Goal: Task Accomplishment & Management: Manage account settings

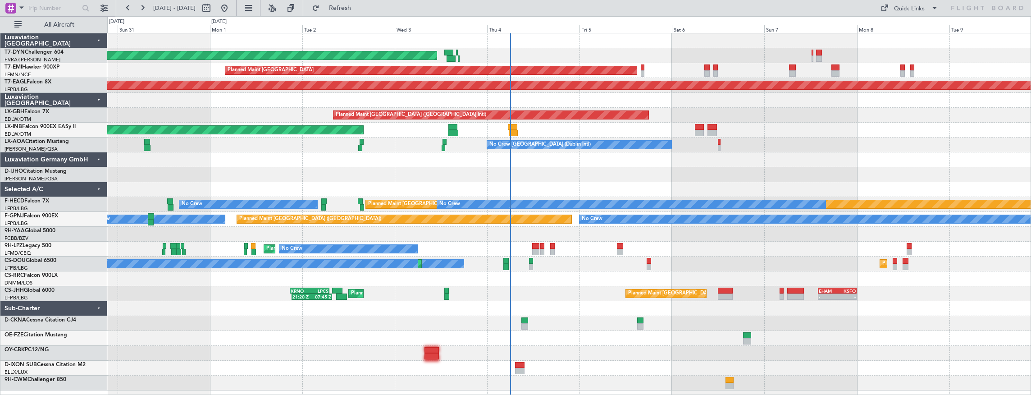
click at [566, 163] on div at bounding box center [569, 159] width 924 height 15
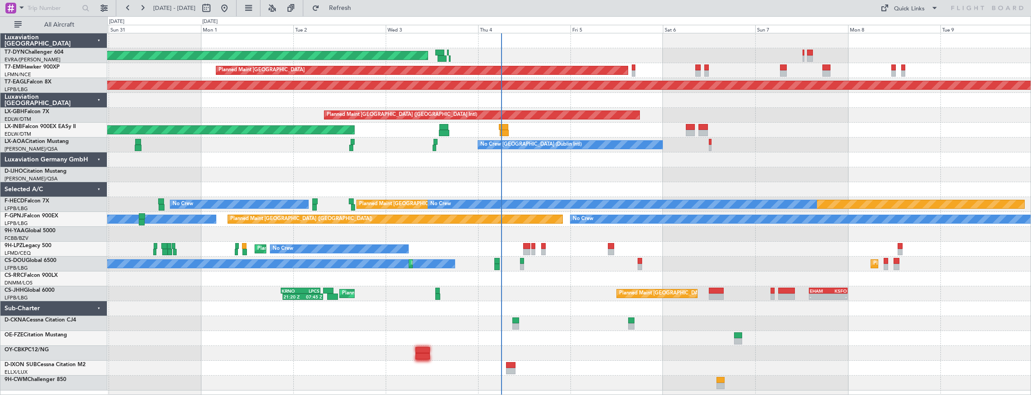
click at [553, 332] on div "AOG Maint Riga (Riga Intl) Planned Maint [GEOGRAPHIC_DATA] Grounded [US_STATE] …" at bounding box center [569, 211] width 924 height 357
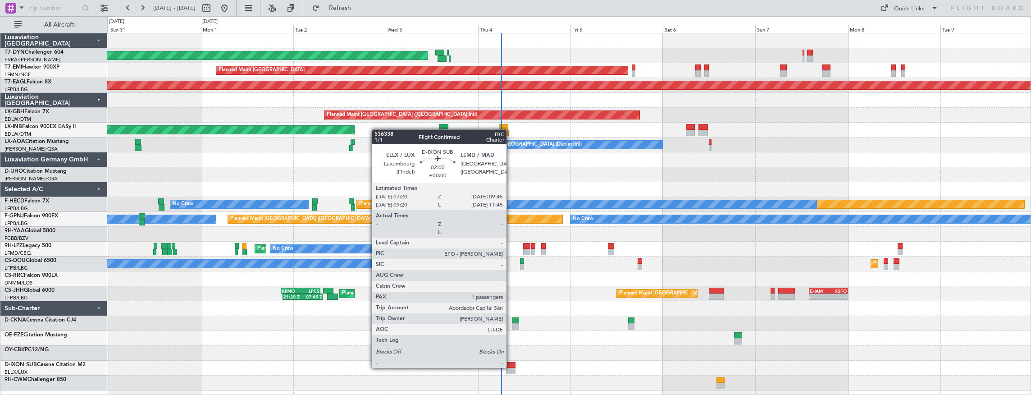
click at [511, 367] on div at bounding box center [510, 365] width 9 height 6
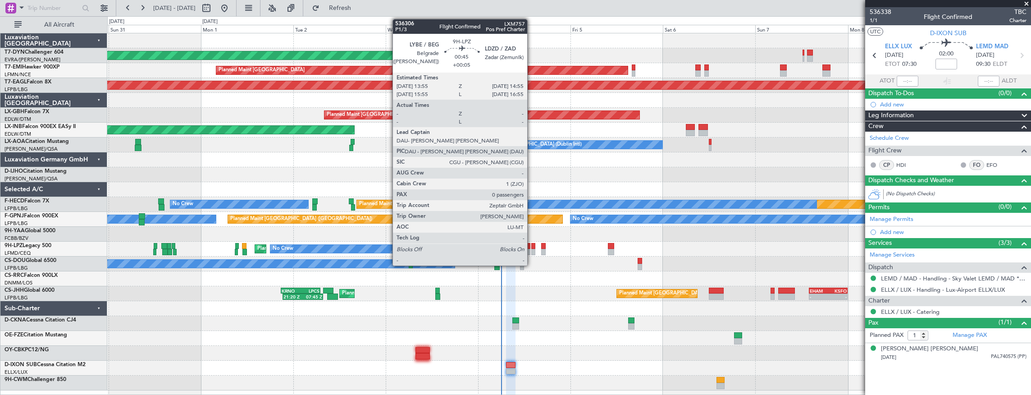
click at [532, 247] on div at bounding box center [533, 246] width 4 height 6
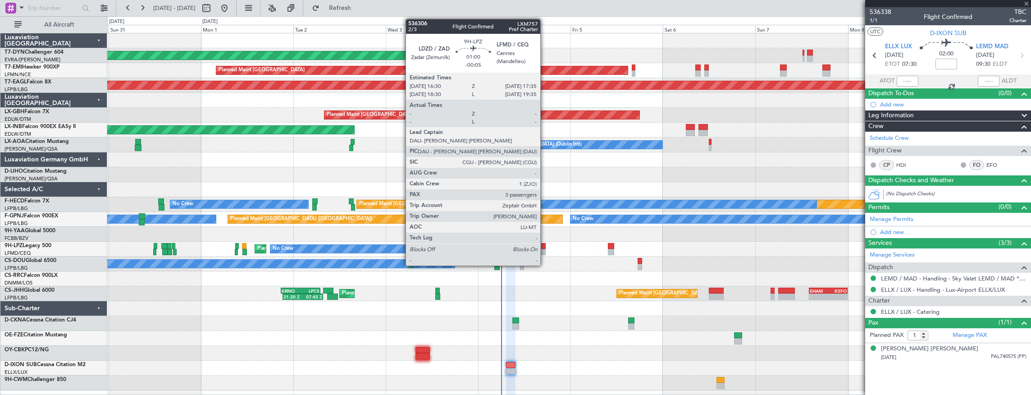
type input "+00:05"
type input "0"
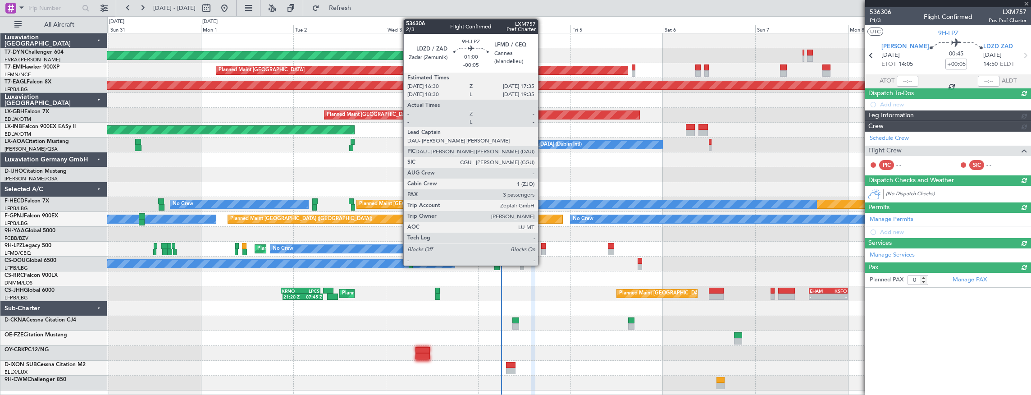
click at [543, 245] on div at bounding box center [543, 246] width 5 height 6
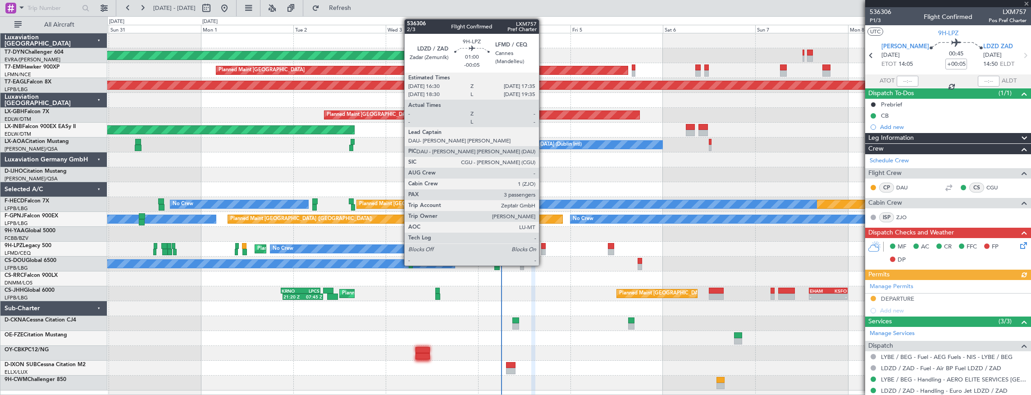
type input "-00:05"
type input "3"
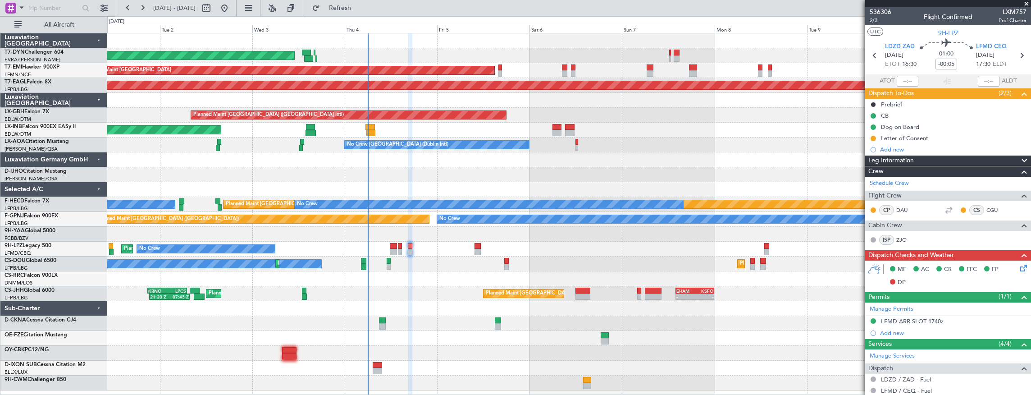
click at [393, 112] on div "AOG Maint Riga (Riga Intl) Planned Maint [GEOGRAPHIC_DATA] Grounded [US_STATE] …" at bounding box center [569, 211] width 924 height 357
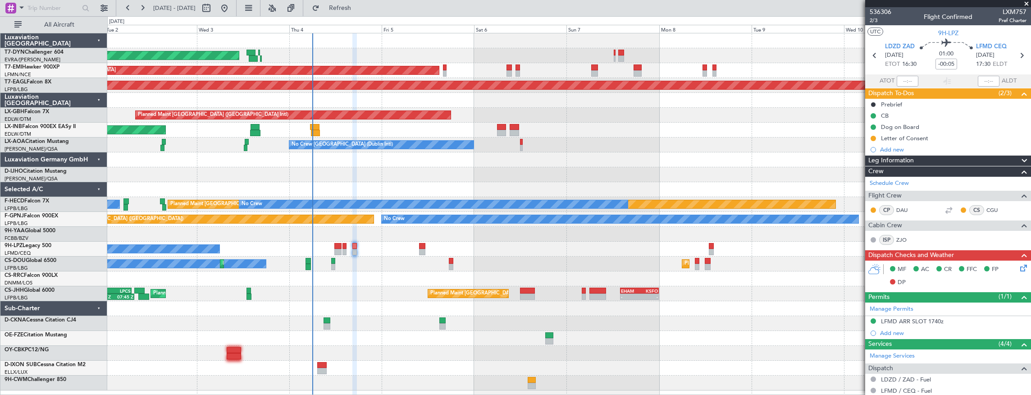
click at [377, 349] on div at bounding box center [569, 353] width 924 height 15
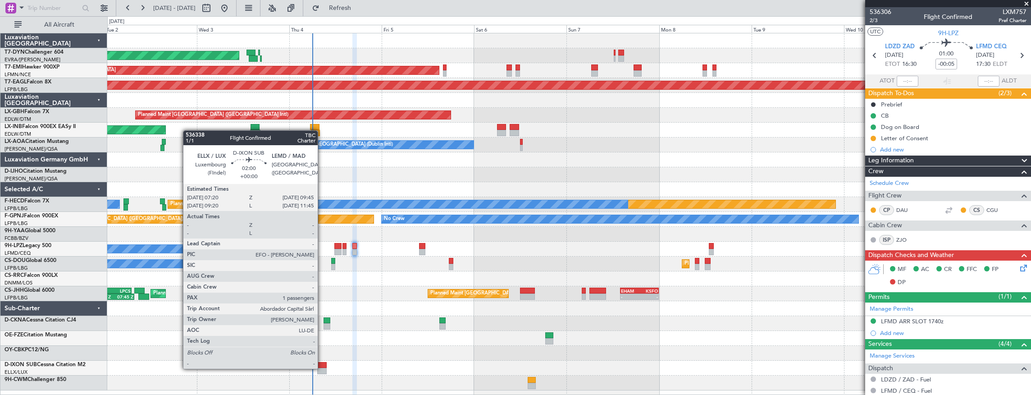
click at [322, 368] on div at bounding box center [321, 371] width 9 height 6
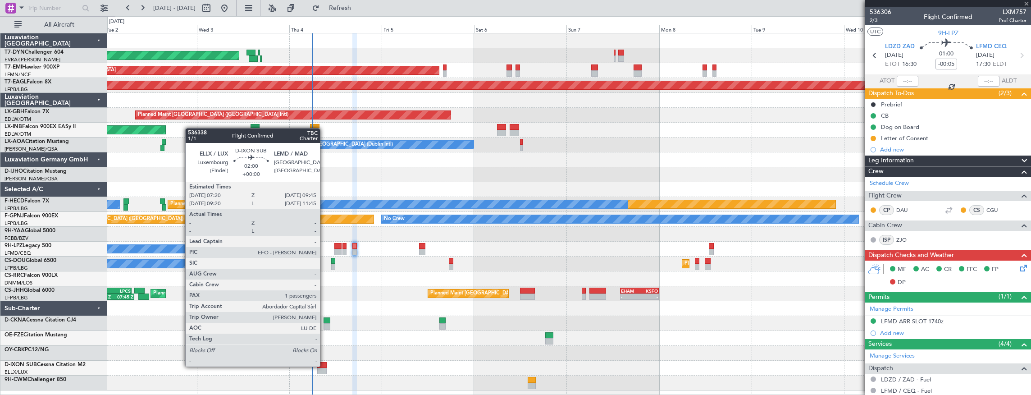
type input "1"
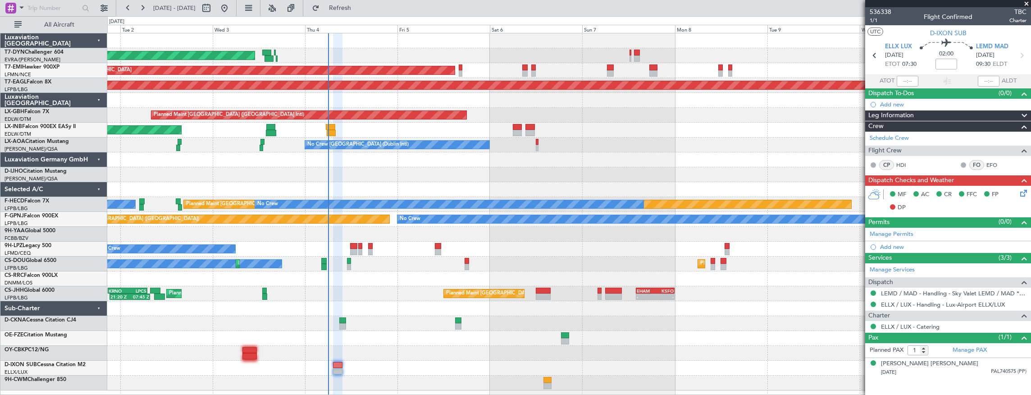
click at [411, 150] on div "AOG Maint Riga (Riga Intl) Planned Maint [GEOGRAPHIC_DATA] Grounded [US_STATE] …" at bounding box center [569, 211] width 924 height 357
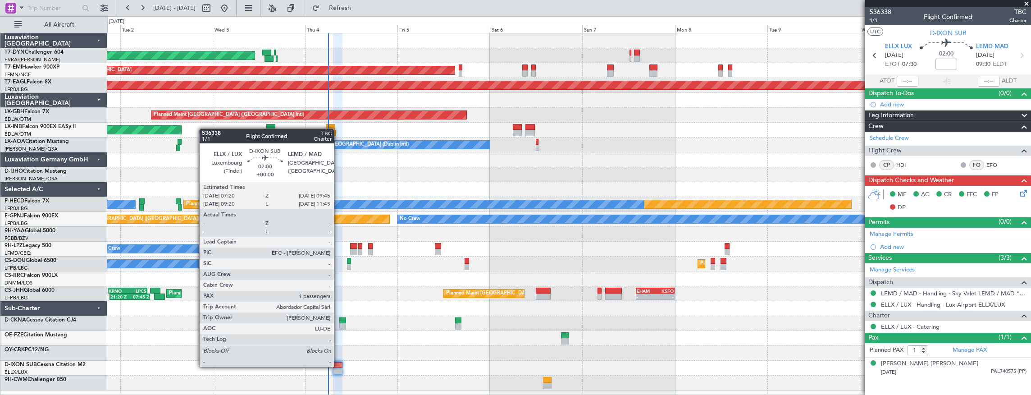
click at [338, 366] on div at bounding box center [337, 365] width 9 height 6
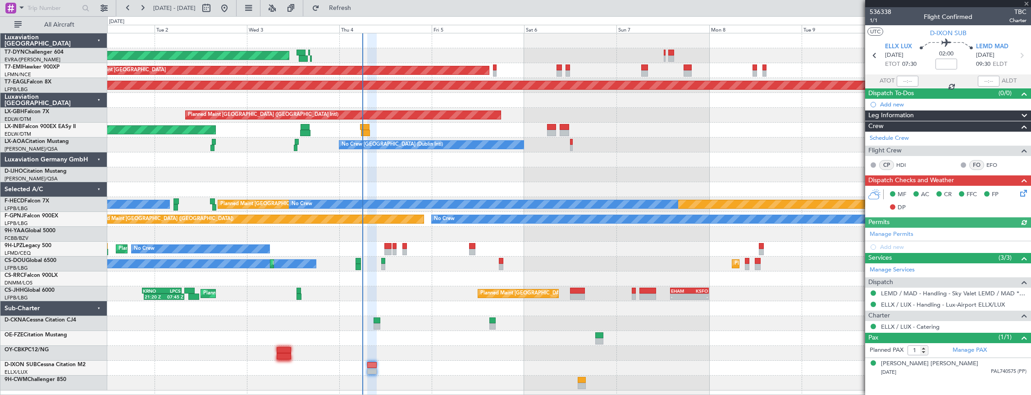
click at [441, 352] on div "AOG Maint Riga (Riga Intl) Planned Maint [GEOGRAPHIC_DATA] Grounded [US_STATE] …" at bounding box center [569, 211] width 924 height 357
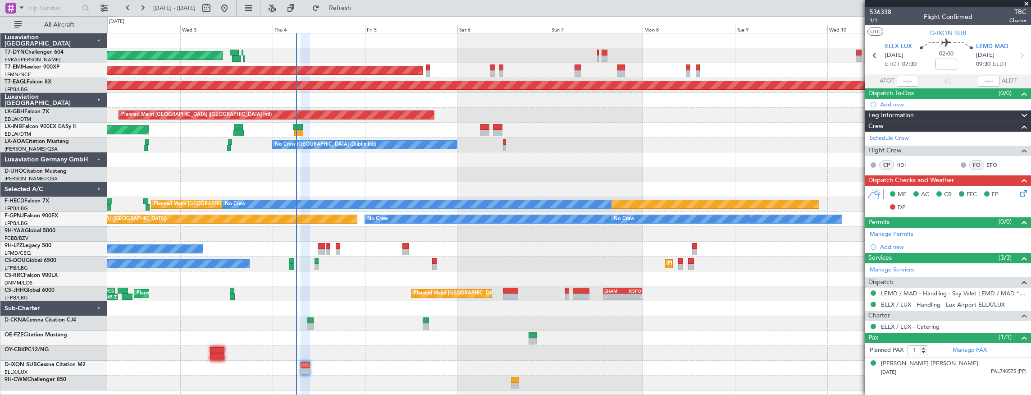
click at [269, 300] on div "AOG Maint Riga (Riga Intl) Planned Maint [GEOGRAPHIC_DATA] Grounded [US_STATE] …" at bounding box center [569, 211] width 924 height 357
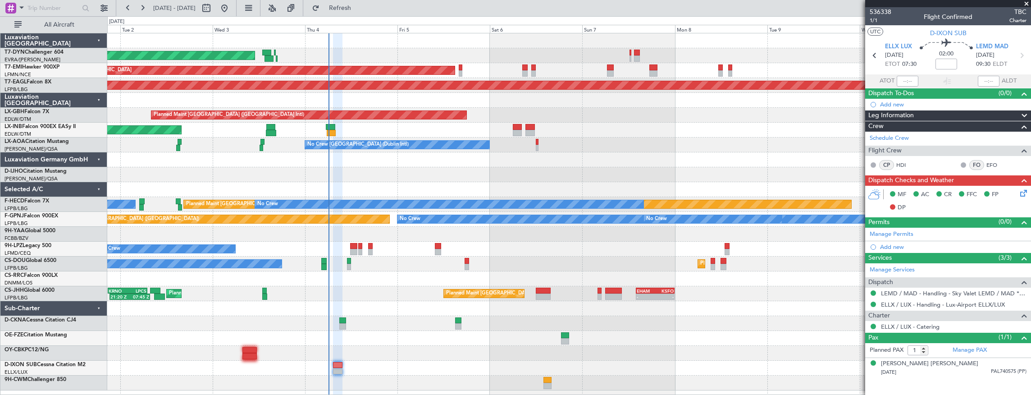
click at [362, 346] on div at bounding box center [569, 353] width 924 height 15
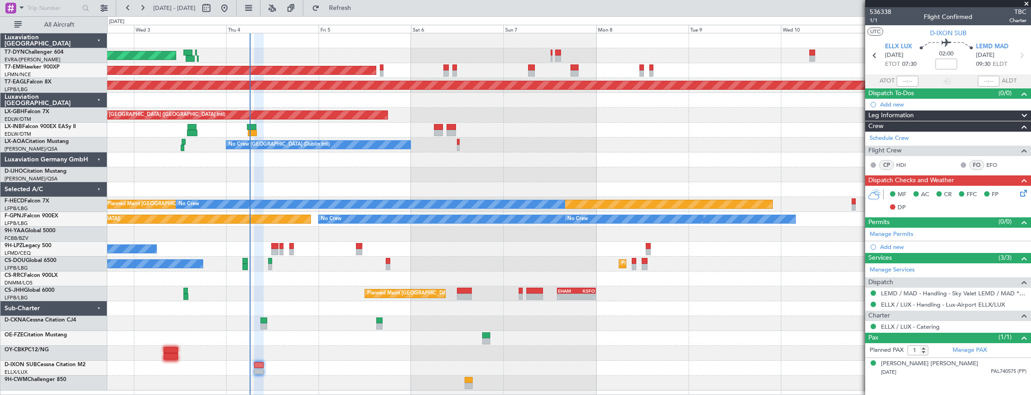
click at [307, 279] on div "AOG Maint Riga (Riga Intl) Planned Maint [GEOGRAPHIC_DATA] Grounded [US_STATE] …" at bounding box center [569, 211] width 924 height 357
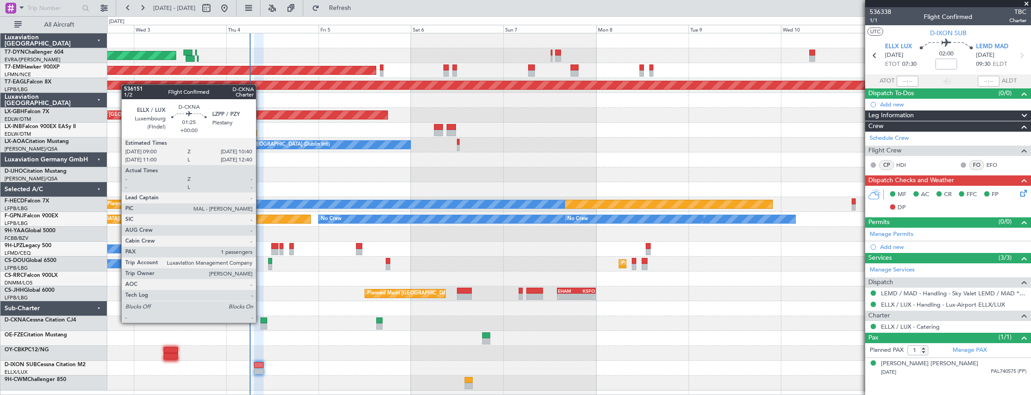
click at [260, 322] on div at bounding box center [263, 320] width 7 height 6
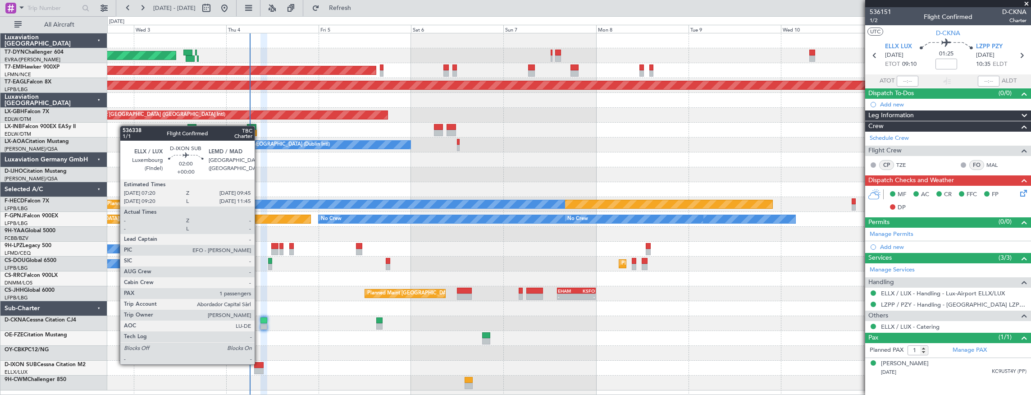
click at [258, 365] on div at bounding box center [258, 365] width 9 height 6
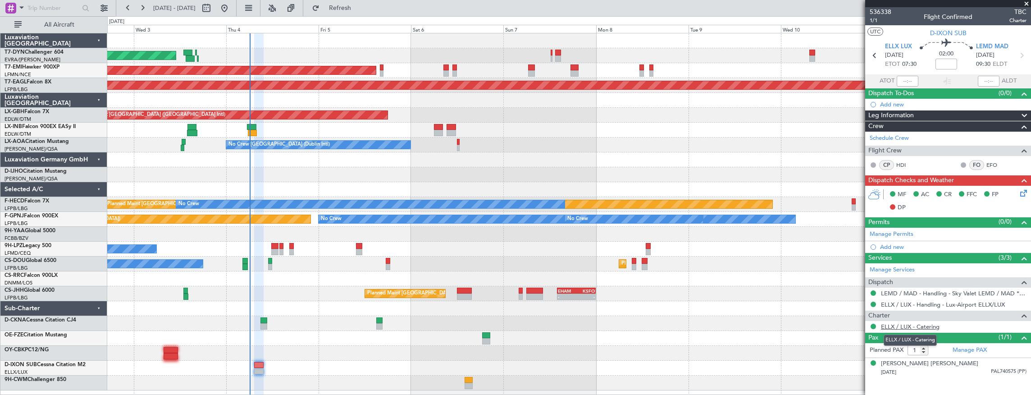
click at [924, 324] on link "ELLX / LUX - Catering" at bounding box center [910, 327] width 59 height 8
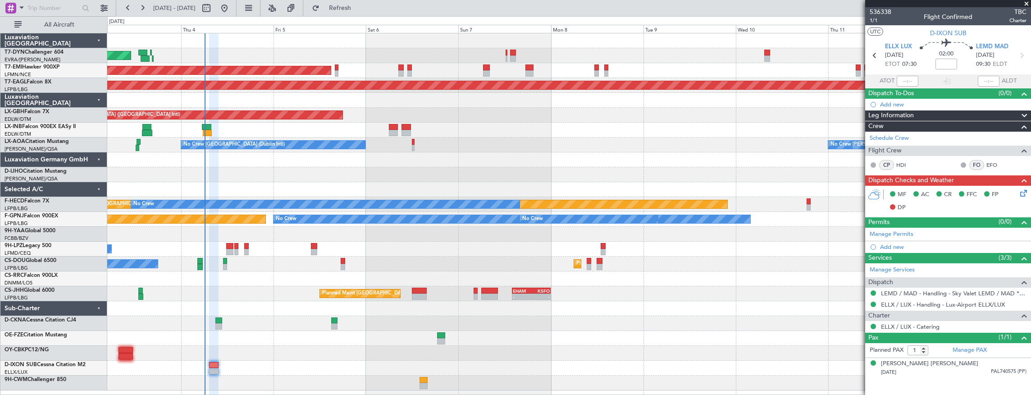
click at [274, 285] on div "AOG Maint Riga (Riga Intl) Planned Maint [GEOGRAPHIC_DATA] Grounded [US_STATE] …" at bounding box center [569, 211] width 924 height 357
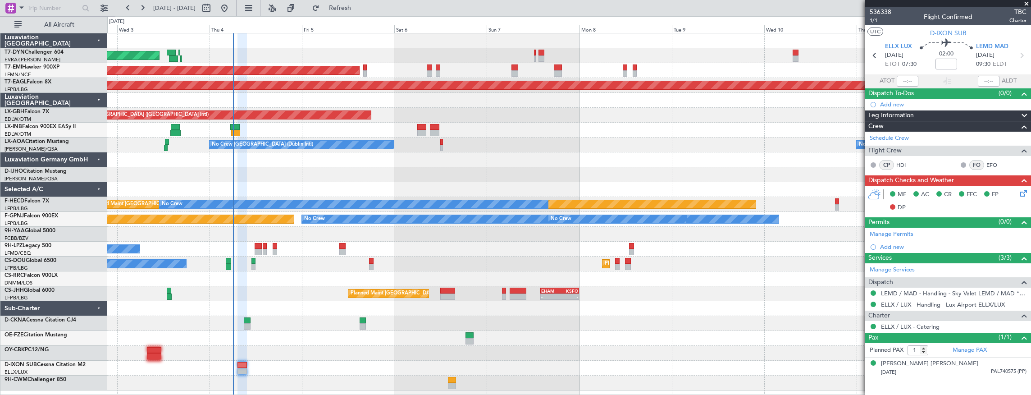
click at [302, 281] on div at bounding box center [569, 278] width 924 height 15
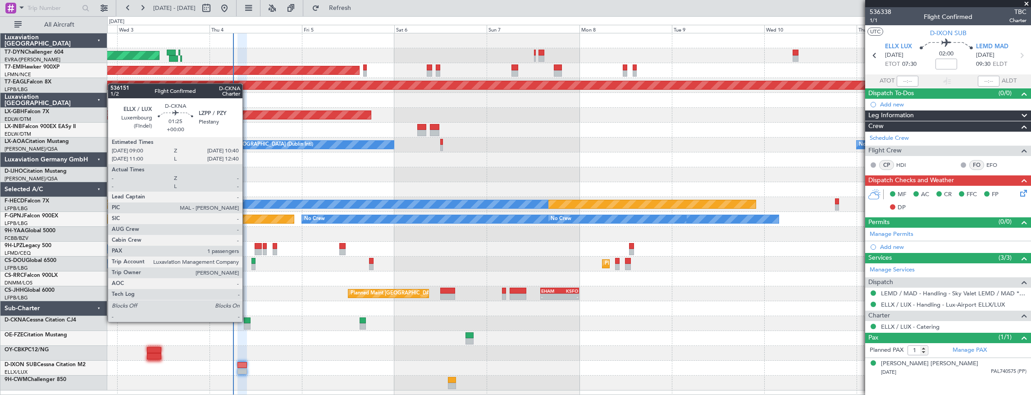
click at [247, 321] on div at bounding box center [247, 320] width 7 height 6
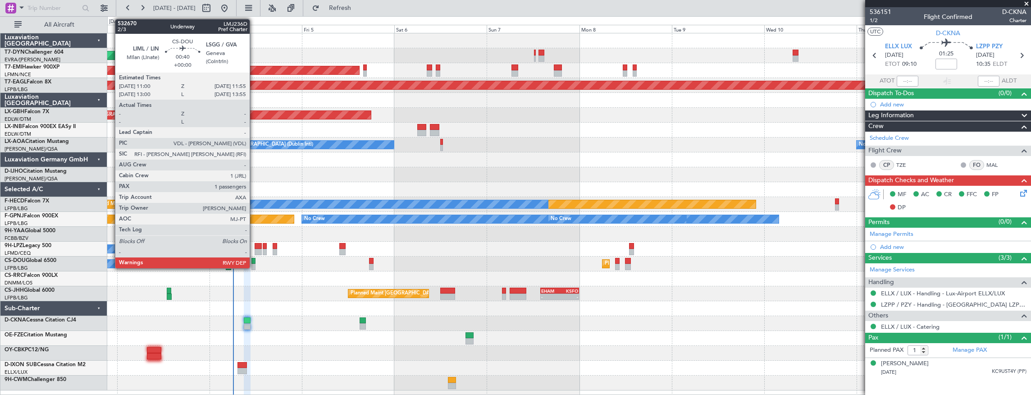
click at [254, 260] on div at bounding box center [253, 261] width 4 height 6
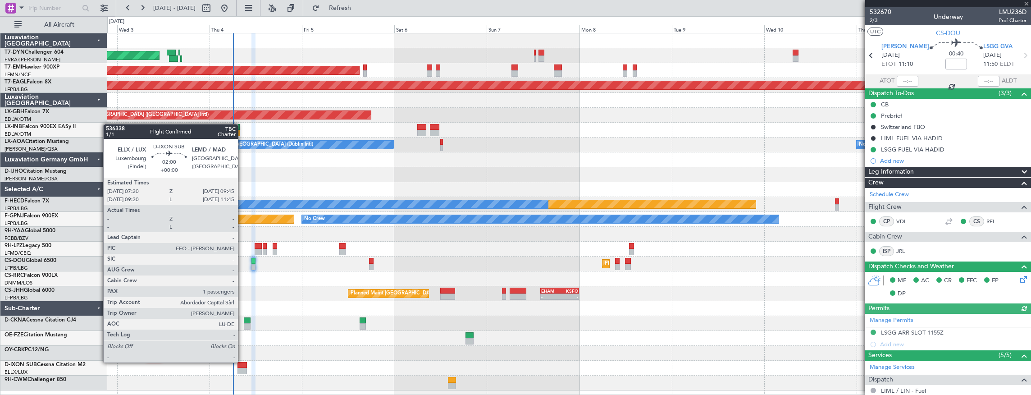
click at [242, 362] on div at bounding box center [242, 365] width 9 height 6
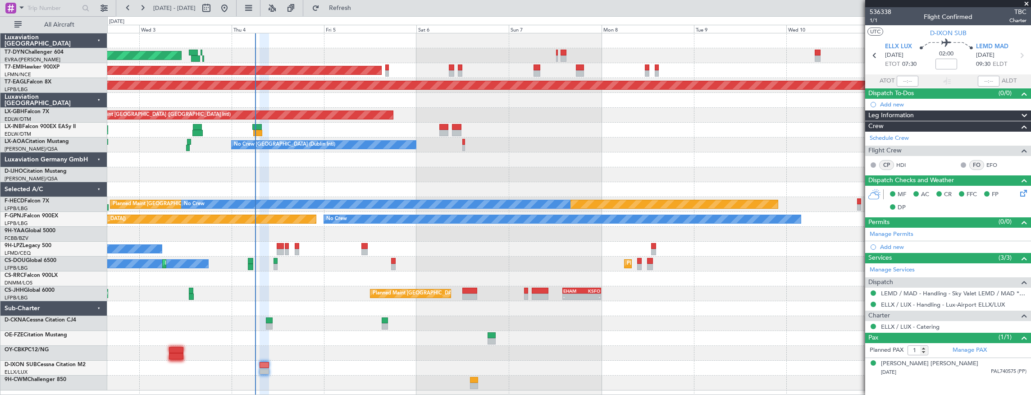
click at [280, 325] on div "AOG Maint Riga (Riga Intl) Planned Maint [GEOGRAPHIC_DATA] Grounded [US_STATE] …" at bounding box center [569, 211] width 924 height 357
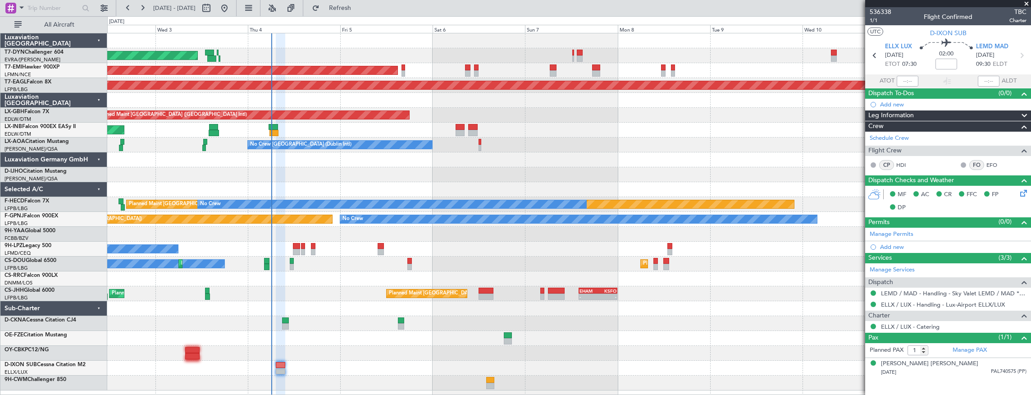
click at [315, 269] on div "No Crew Planned Maint [GEOGRAPHIC_DATA] ([GEOGRAPHIC_DATA]) Planned Maint [GEOG…" at bounding box center [569, 263] width 924 height 15
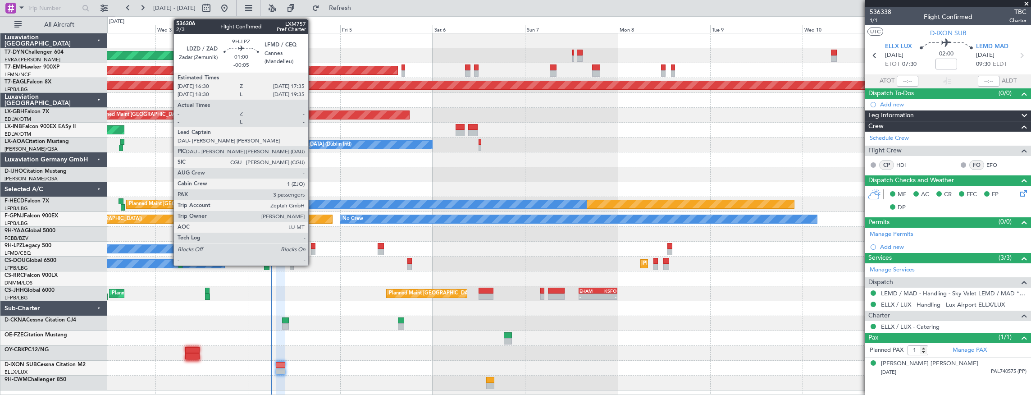
click at [313, 245] on div at bounding box center [313, 246] width 5 height 6
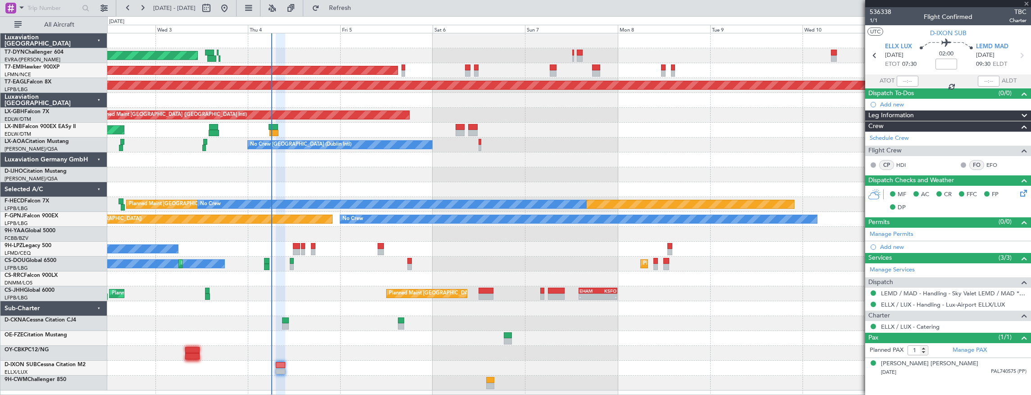
type input "-00:05"
type input "3"
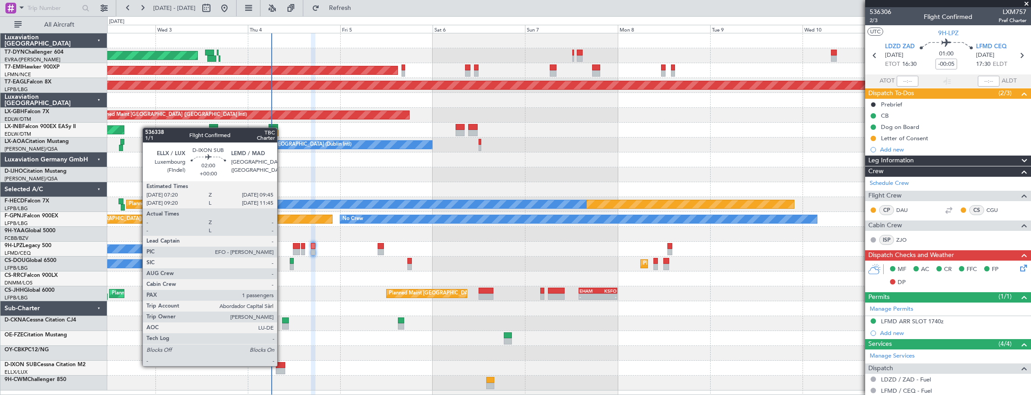
click at [282, 365] on div at bounding box center [280, 365] width 9 height 6
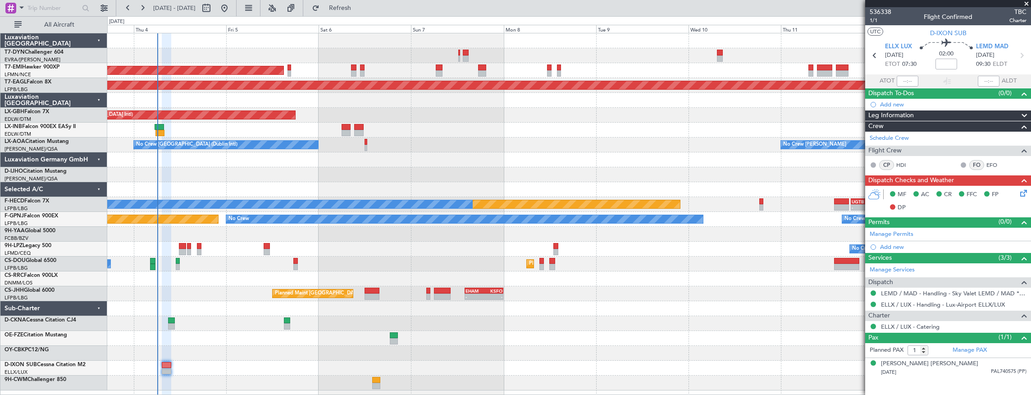
click at [265, 288] on div "AOG Maint Riga (Riga Intl) Planned Maint [GEOGRAPHIC_DATA] Grounded [US_STATE] …" at bounding box center [569, 211] width 924 height 357
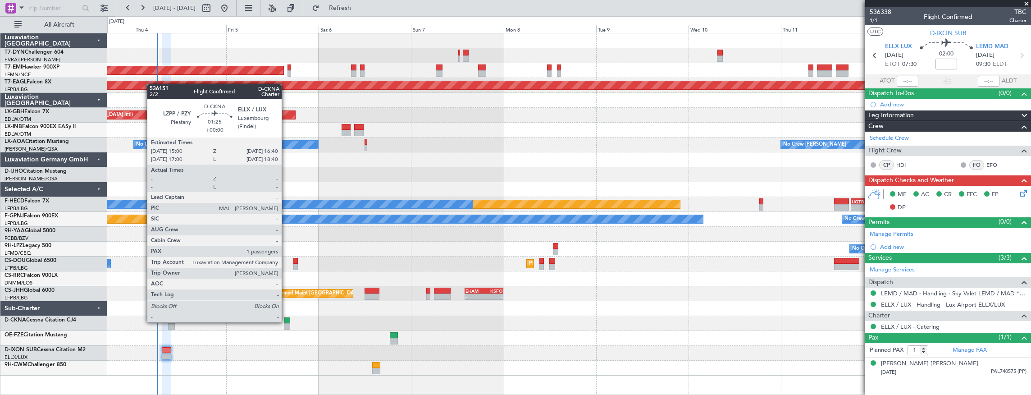
click at [286, 321] on div at bounding box center [287, 320] width 7 height 6
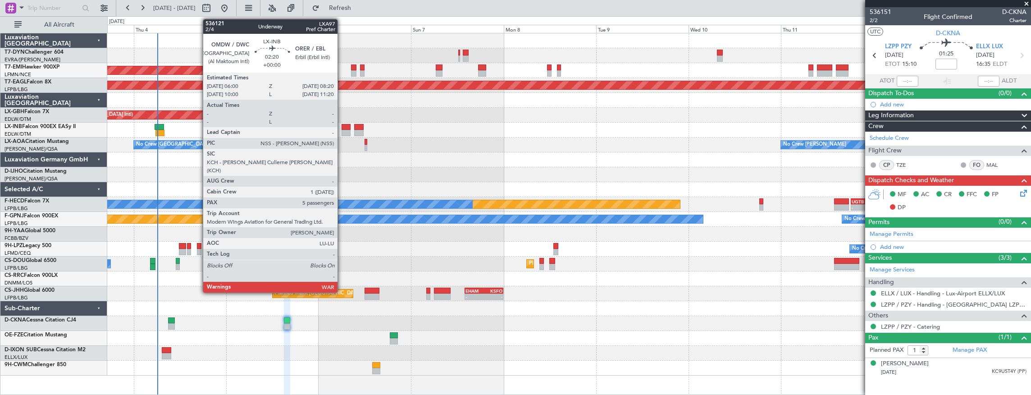
click at [342, 130] on div at bounding box center [346, 133] width 9 height 6
type input "5"
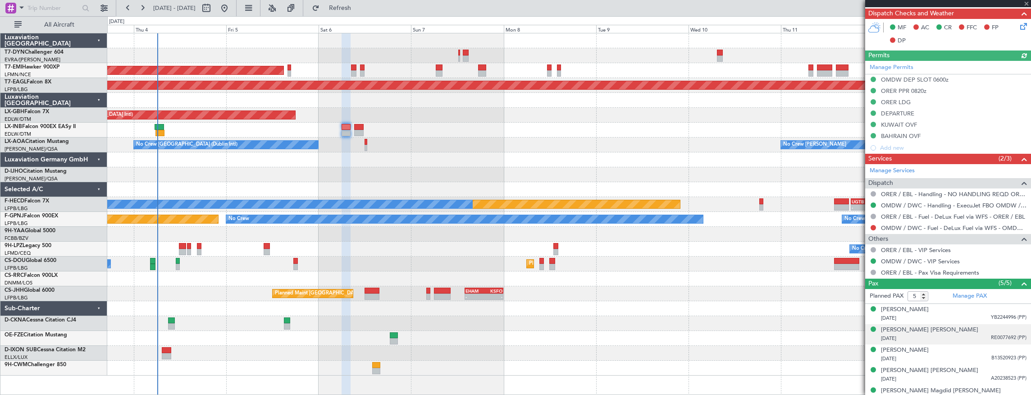
scroll to position [294, 0]
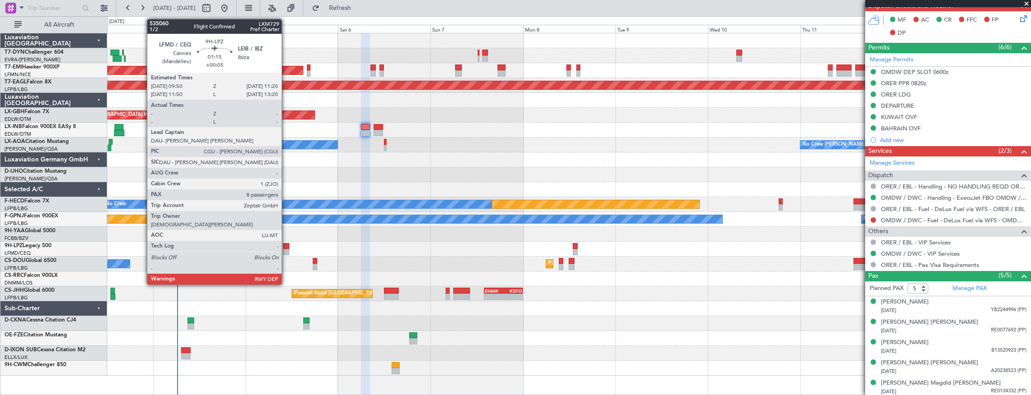
click at [286, 249] on div at bounding box center [286, 252] width 6 height 6
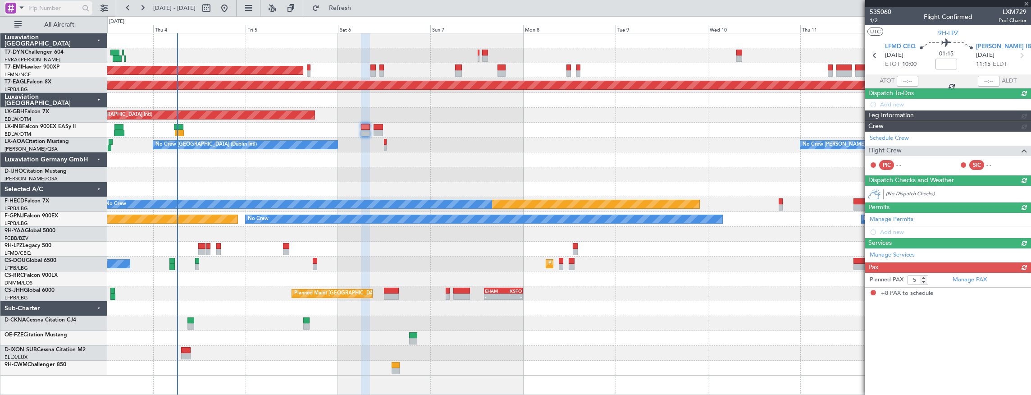
type input "+00:05"
type input "8"
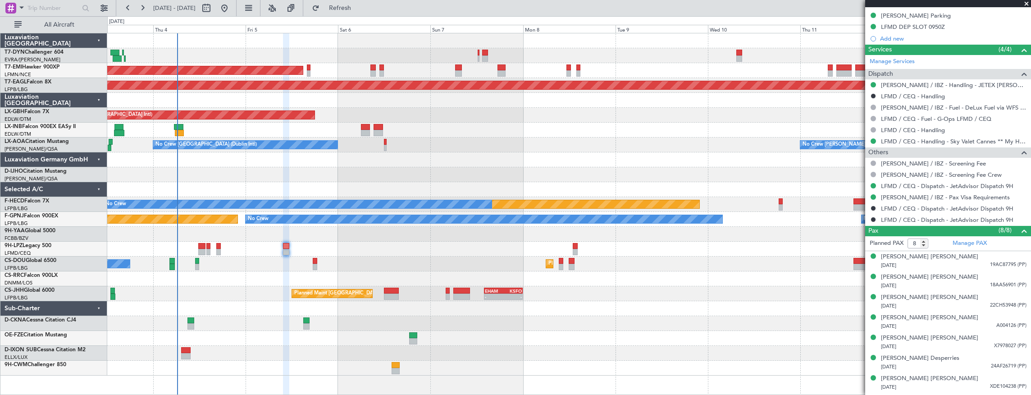
scroll to position [0, 0]
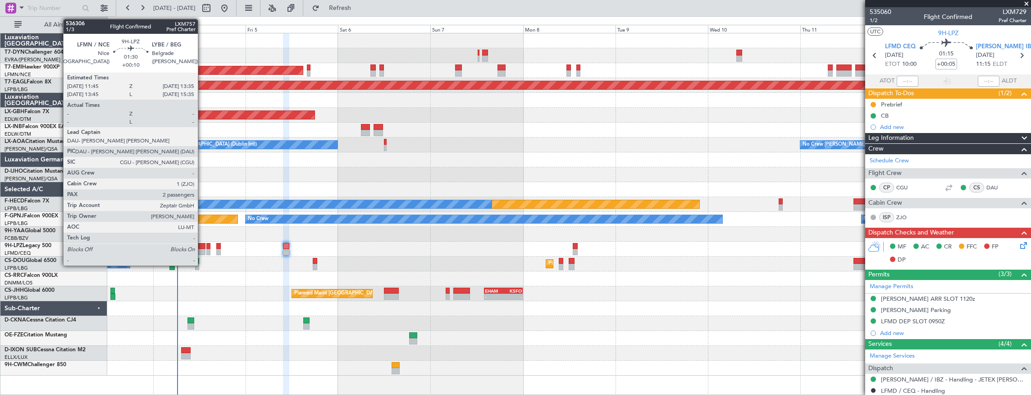
click at [202, 245] on div at bounding box center [201, 246] width 7 height 6
type input "+00:10"
type input "2"
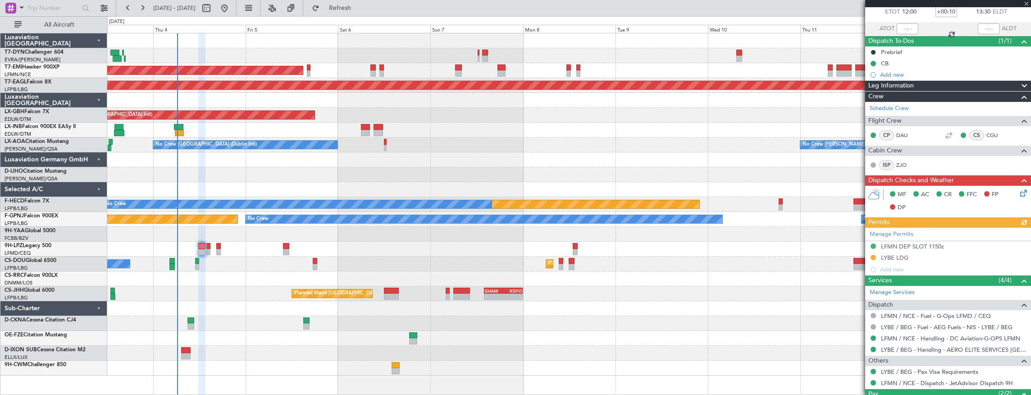
scroll to position [110, 0]
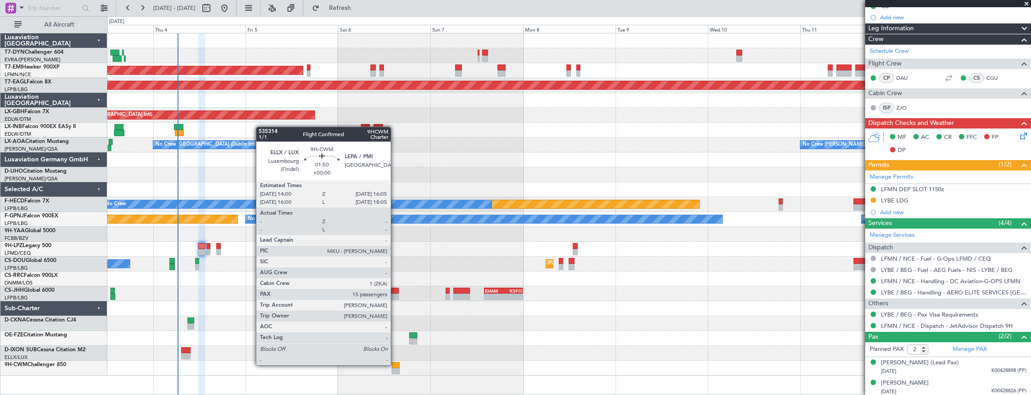
click at [396, 365] on div at bounding box center [396, 365] width 8 height 6
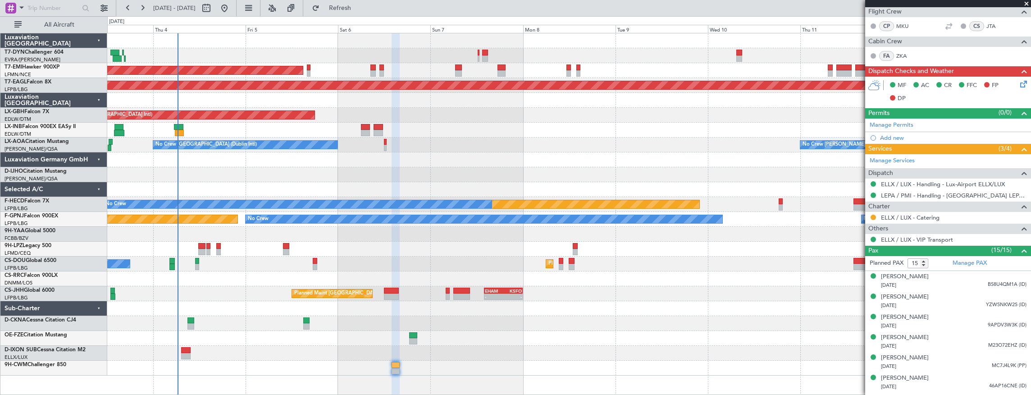
scroll to position [327, 0]
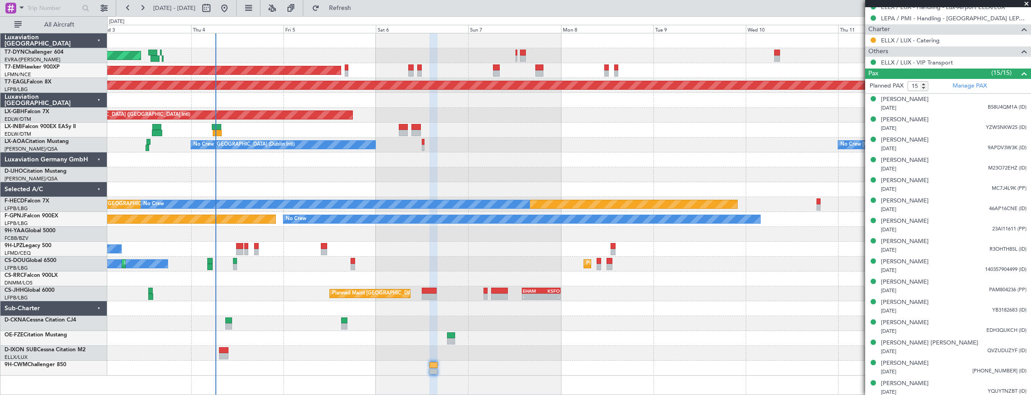
click at [317, 361] on div at bounding box center [569, 368] width 924 height 15
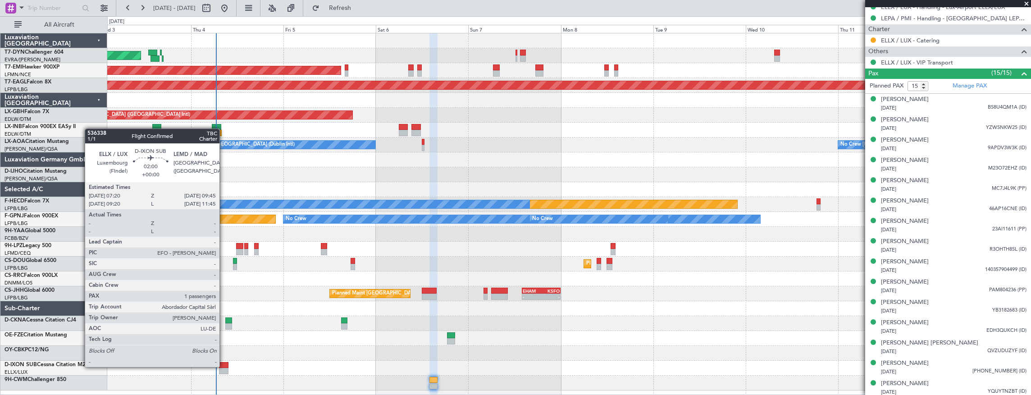
click at [224, 366] on div at bounding box center [223, 365] width 9 height 6
type input "1"
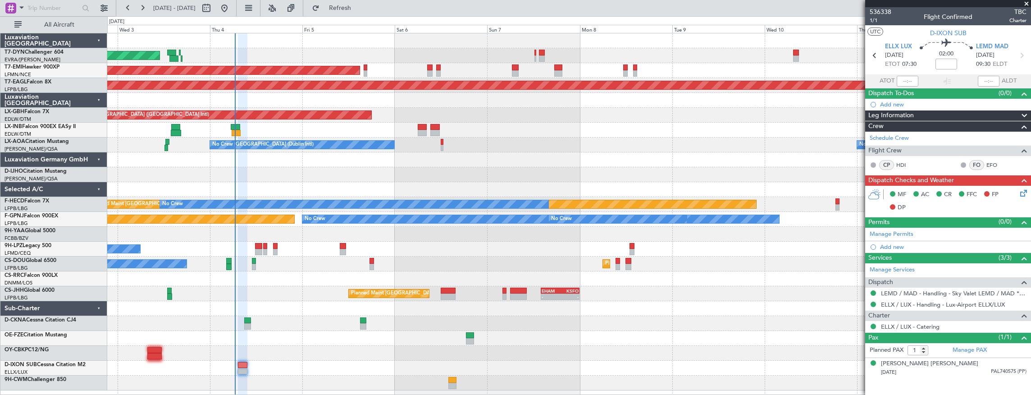
click at [274, 337] on div "AOG Maint Riga (Riga Intl) Planned Maint [GEOGRAPHIC_DATA] Grounded [US_STATE] …" at bounding box center [569, 211] width 924 height 357
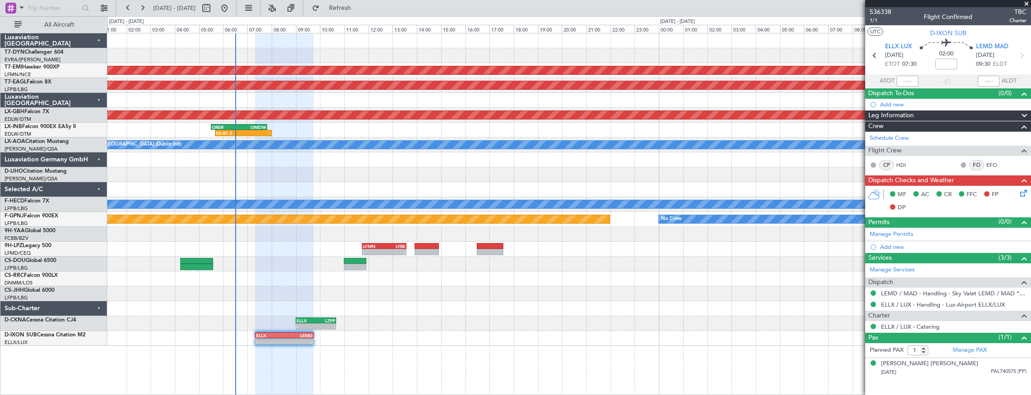
click at [356, 340] on div "- - ELLX 07:20 Z LEMD 09:45 Z" at bounding box center [569, 338] width 924 height 15
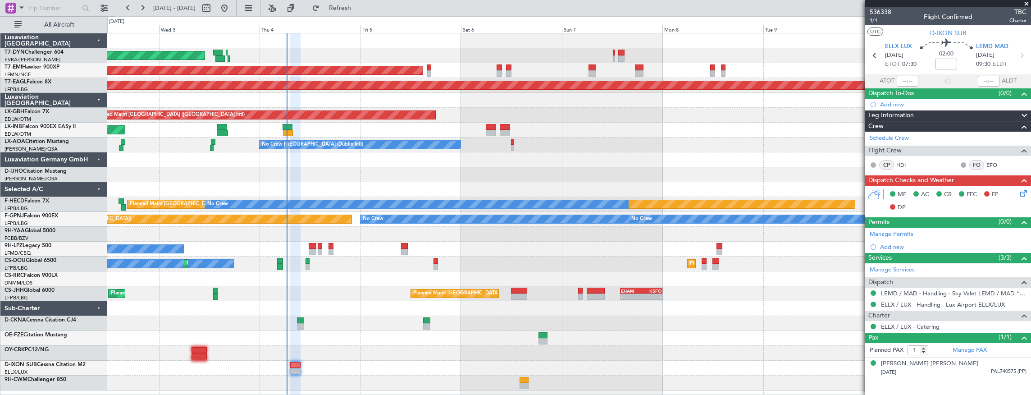
click at [622, 347] on div at bounding box center [569, 353] width 924 height 15
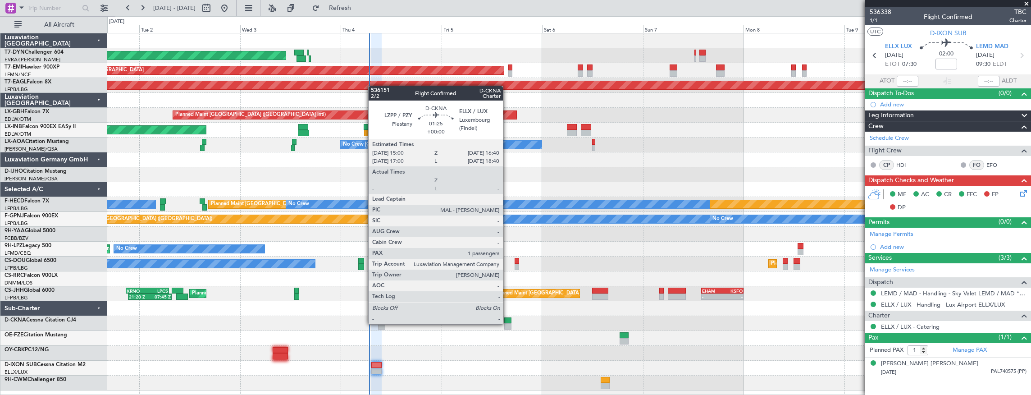
click at [507, 323] on div at bounding box center [507, 326] width 7 height 6
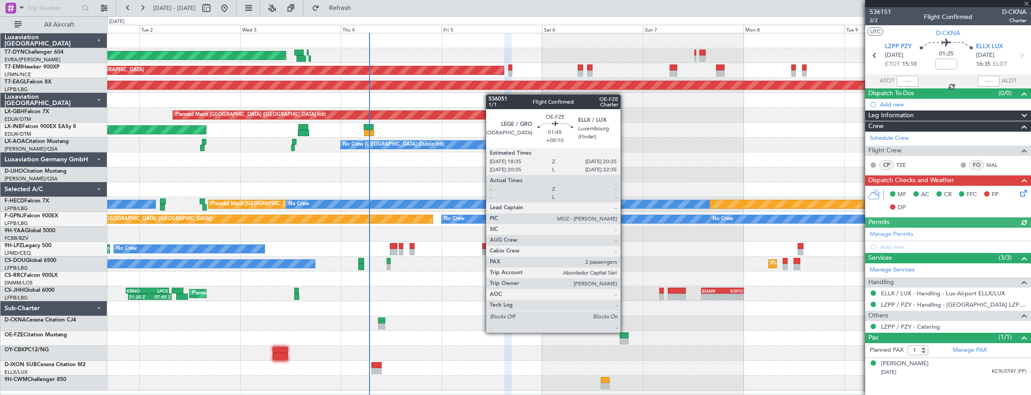
click at [625, 332] on div at bounding box center [624, 335] width 9 height 6
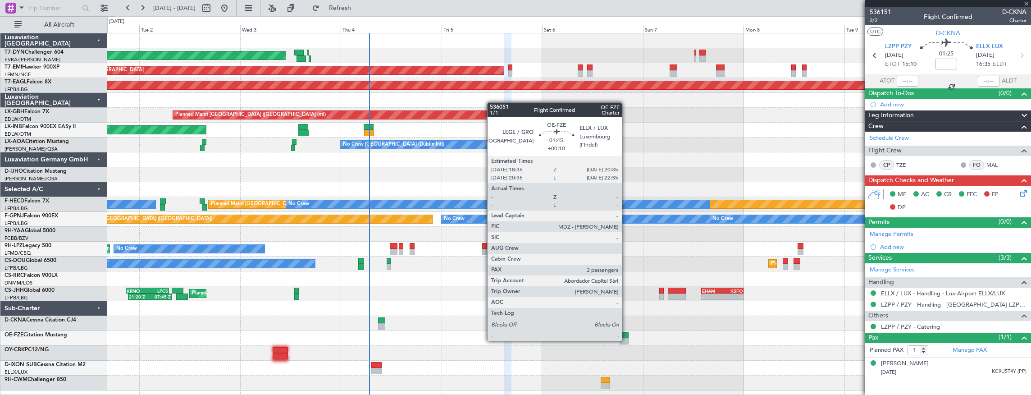
type input "+00:10"
type input "2"
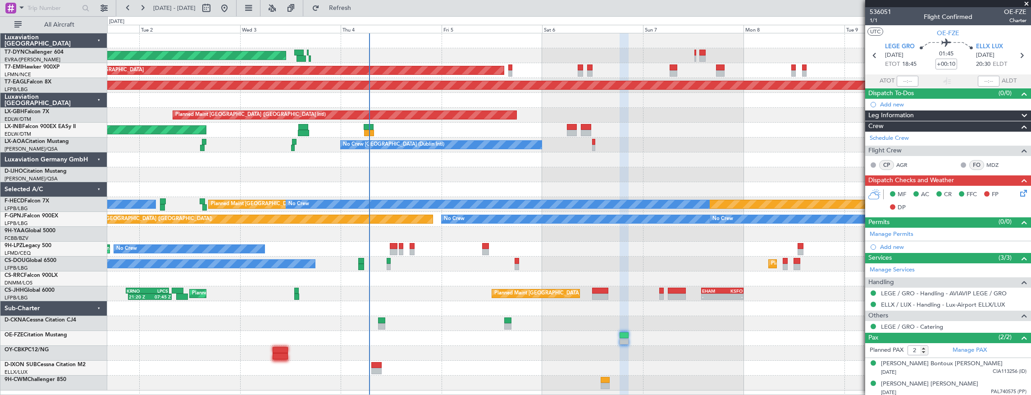
scroll to position [1, 0]
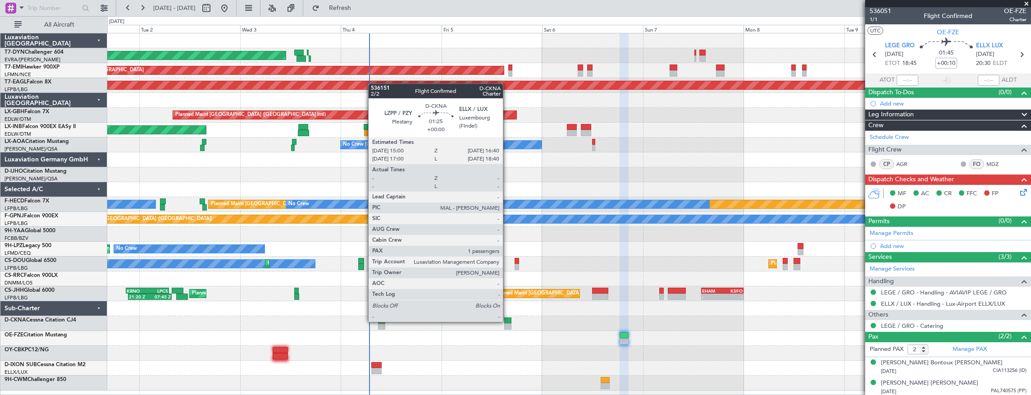
click at [507, 321] on div at bounding box center [507, 320] width 7 height 6
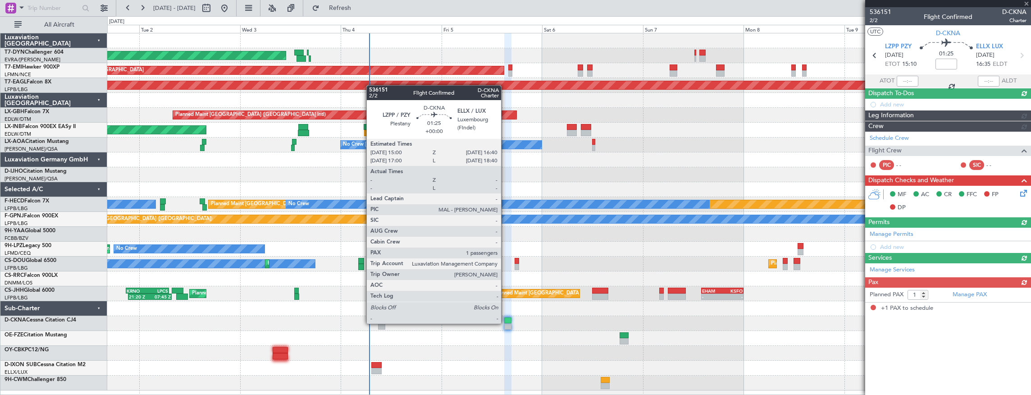
scroll to position [0, 0]
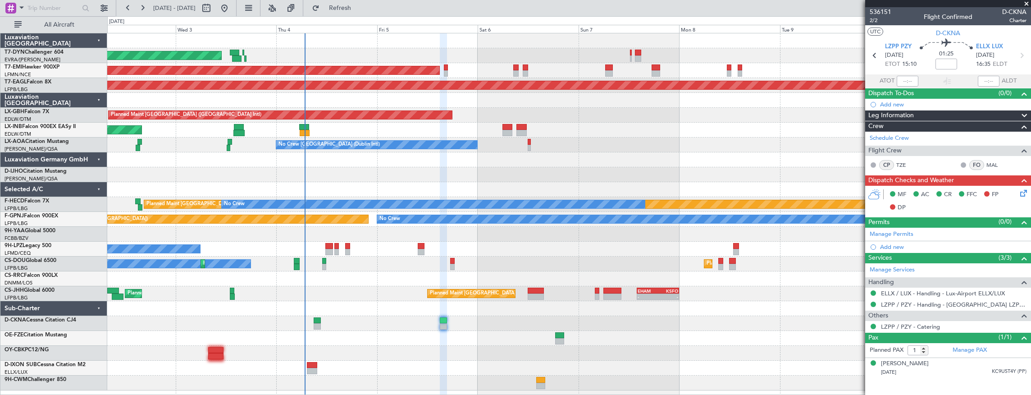
click at [631, 358] on div "AOG Maint Riga (Riga Intl) Planned Maint [GEOGRAPHIC_DATA] Grounded [US_STATE] …" at bounding box center [569, 211] width 924 height 357
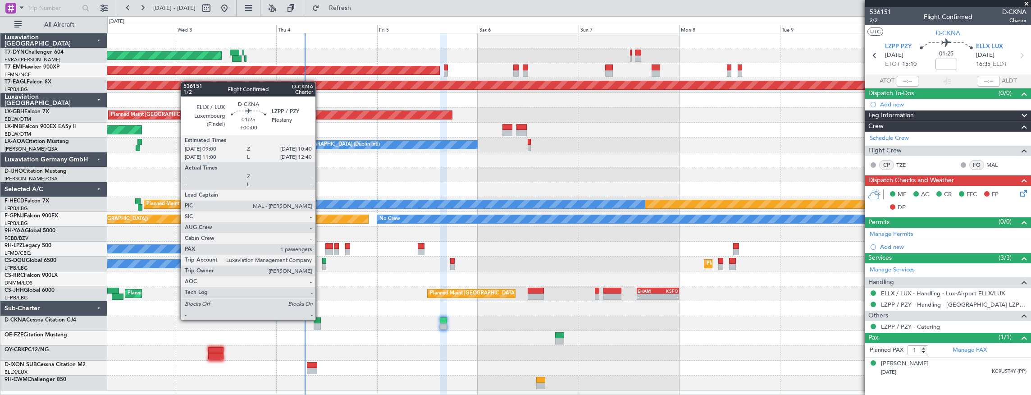
click at [320, 319] on div at bounding box center [317, 320] width 7 height 6
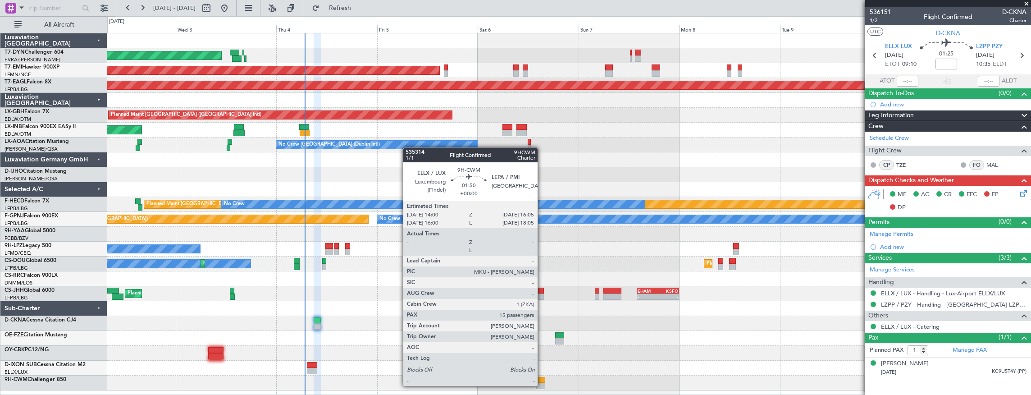
click at [542, 385] on div at bounding box center [540, 386] width 9 height 6
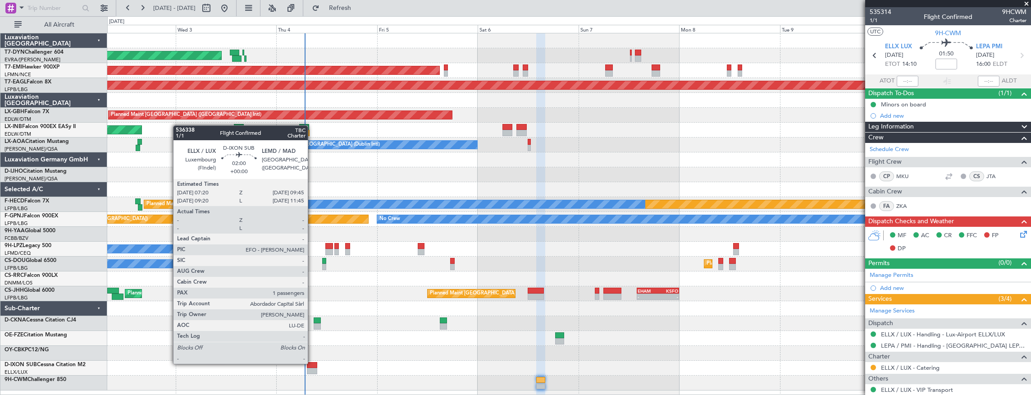
click at [312, 363] on div at bounding box center [312, 365] width 10 height 6
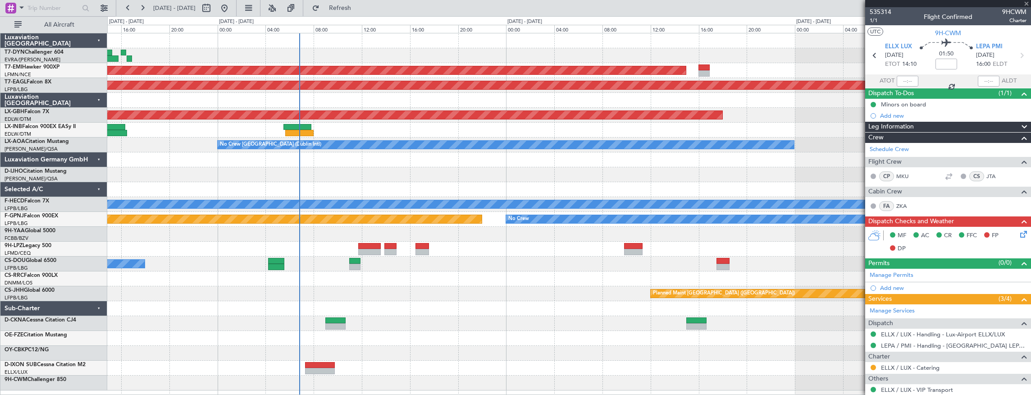
type input "1"
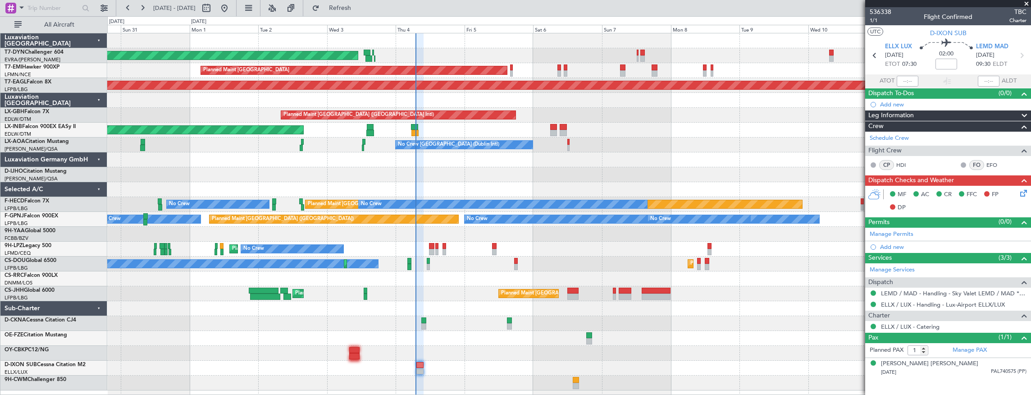
click at [464, 348] on div "AOG Maint Riga (Riga Intl) Planned Maint [GEOGRAPHIC_DATA] Grounded [US_STATE] …" at bounding box center [569, 211] width 924 height 357
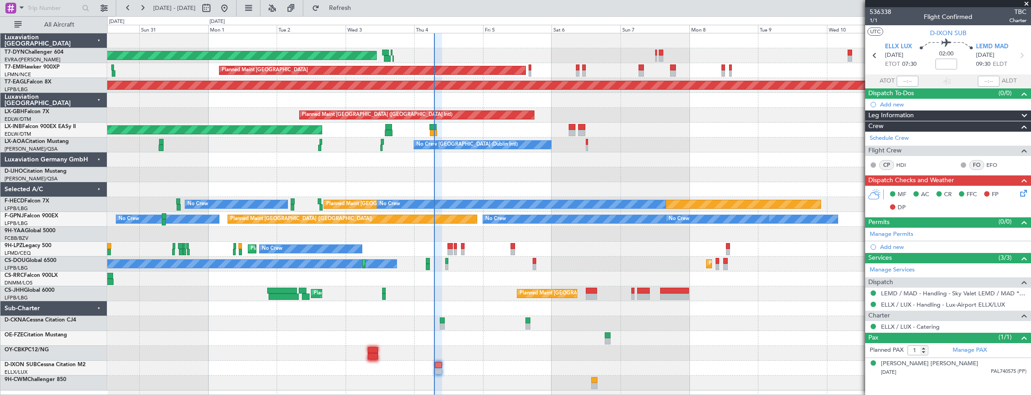
click at [493, 324] on div at bounding box center [569, 323] width 924 height 15
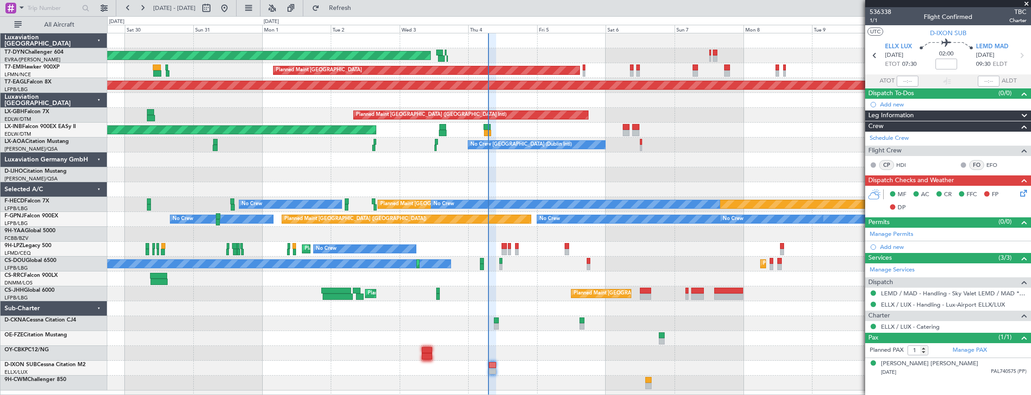
click at [525, 363] on div at bounding box center [569, 368] width 924 height 15
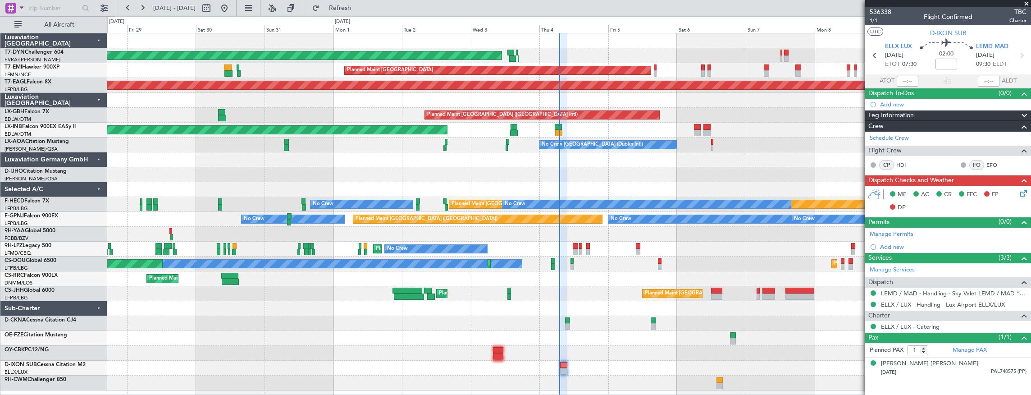
click at [589, 313] on div "AOG Maint Riga (Riga Intl) Planned Maint [GEOGRAPHIC_DATA] Grounded [US_STATE] …" at bounding box center [569, 211] width 924 height 357
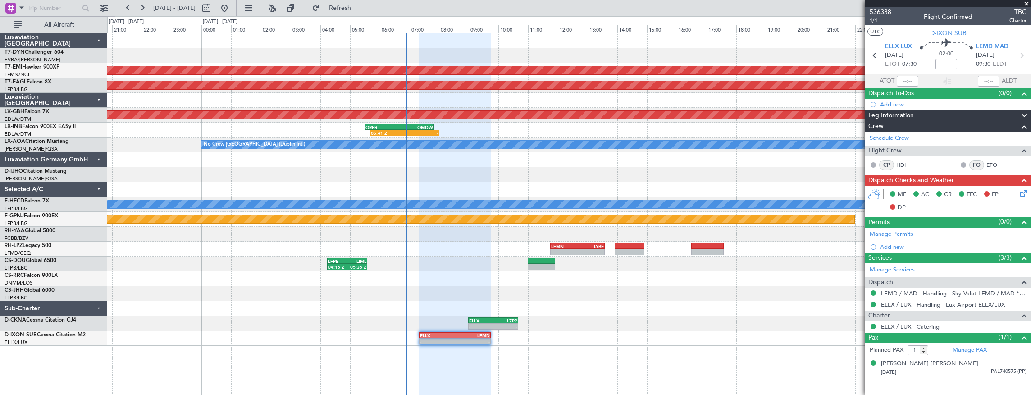
click at [604, 326] on div "- - ELLX 09:00 Z LZPP 10:40 Z" at bounding box center [569, 323] width 924 height 15
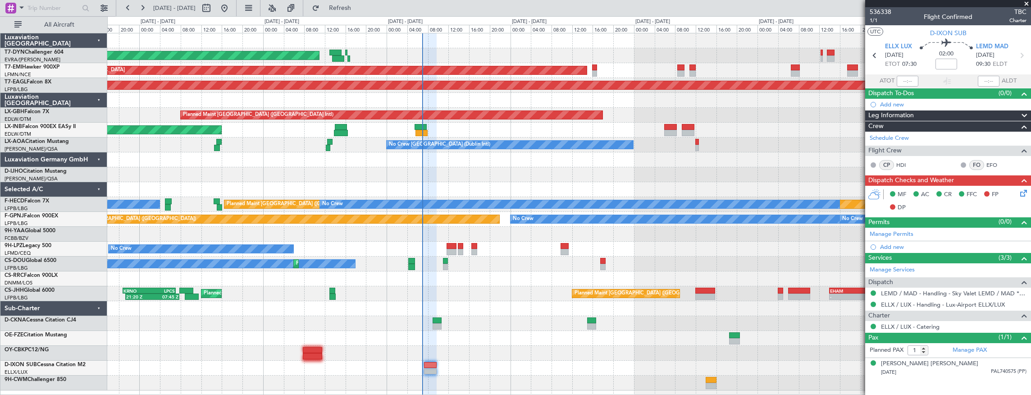
click at [603, 177] on div at bounding box center [569, 174] width 924 height 15
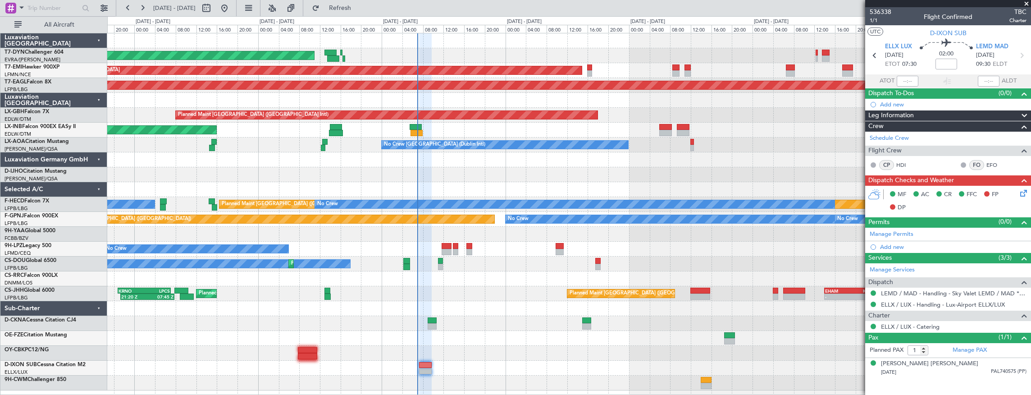
click at [473, 306] on div "AOG Maint Riga (Riga Intl) Planned Maint [GEOGRAPHIC_DATA] Grounded [US_STATE] …" at bounding box center [569, 211] width 924 height 357
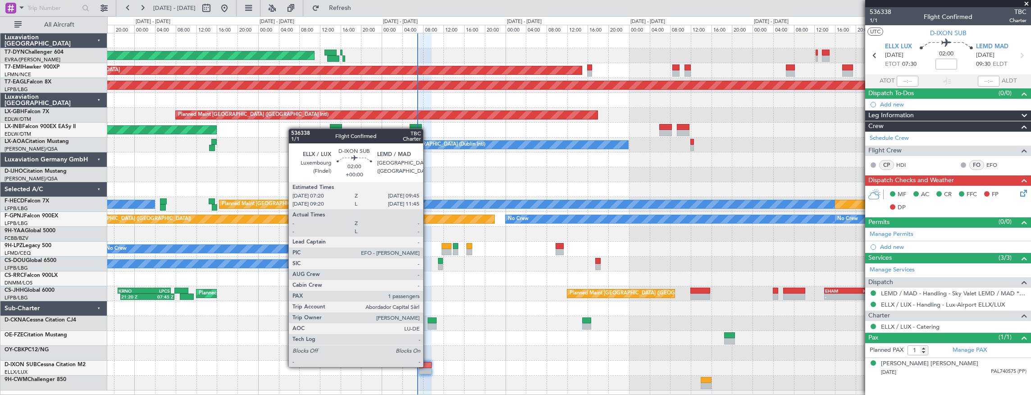
click at [428, 366] on div at bounding box center [425, 365] width 13 height 6
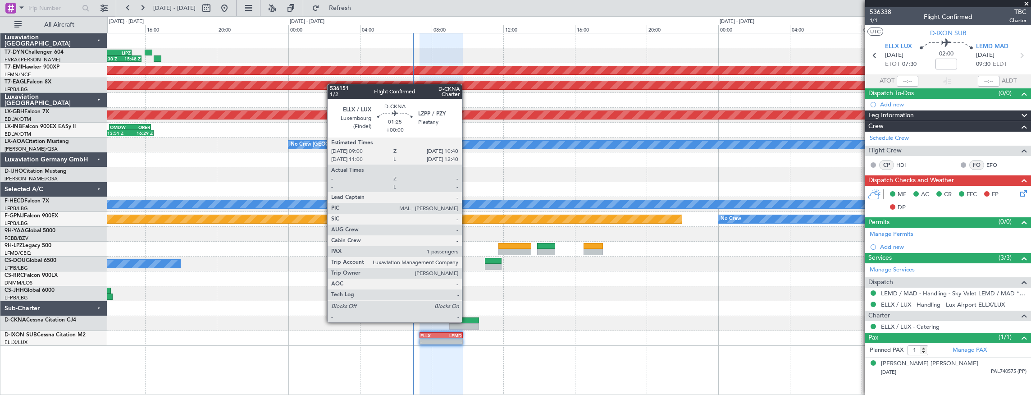
click at [466, 321] on div at bounding box center [464, 320] width 30 height 6
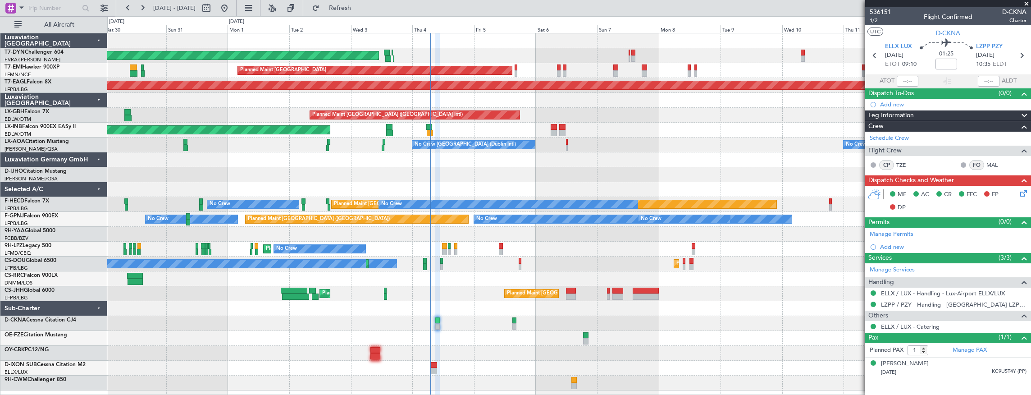
click at [569, 179] on div "AOG Maint Riga (Riga Intl) Planned Maint [GEOGRAPHIC_DATA] Grounded [US_STATE] …" at bounding box center [569, 211] width 924 height 357
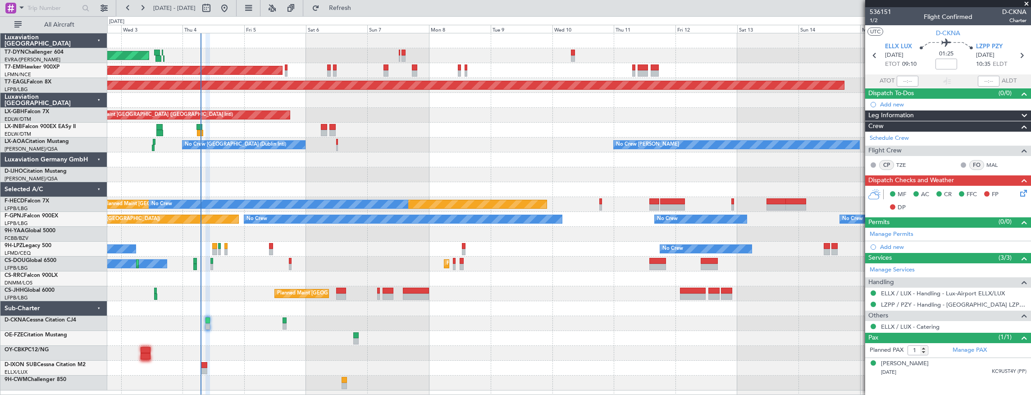
click at [328, 169] on div "AOG Maint Riga (Riga Intl) Planned Maint [GEOGRAPHIC_DATA] Grounded [US_STATE] …" at bounding box center [569, 211] width 924 height 357
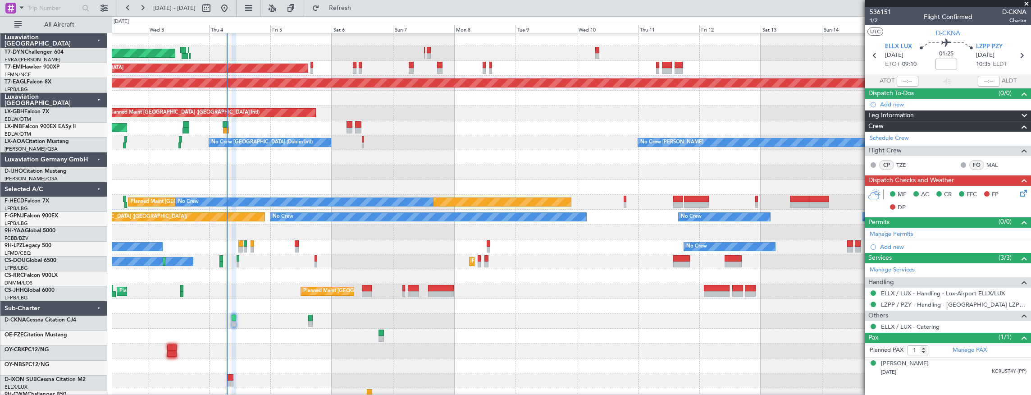
scroll to position [9, 0]
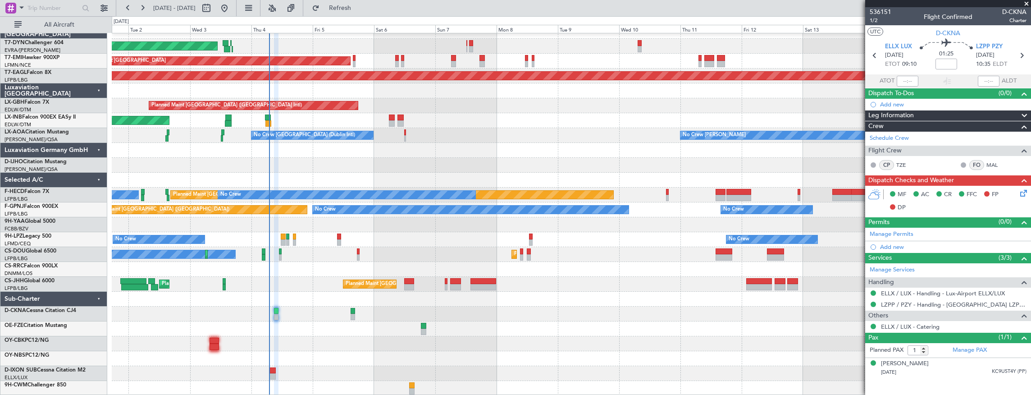
click at [296, 252] on div "AOG Maint Riga (Riga Intl) Planned Maint [GEOGRAPHIC_DATA] Grounded [US_STATE] …" at bounding box center [571, 210] width 919 height 372
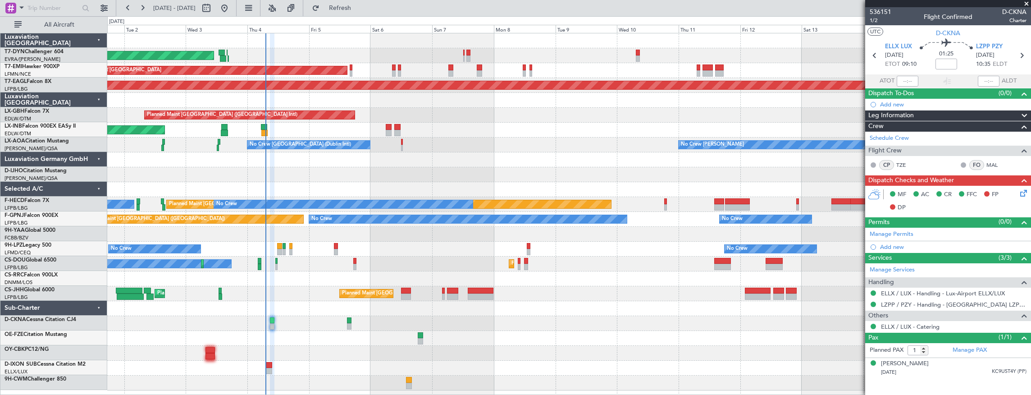
scroll to position [0, 0]
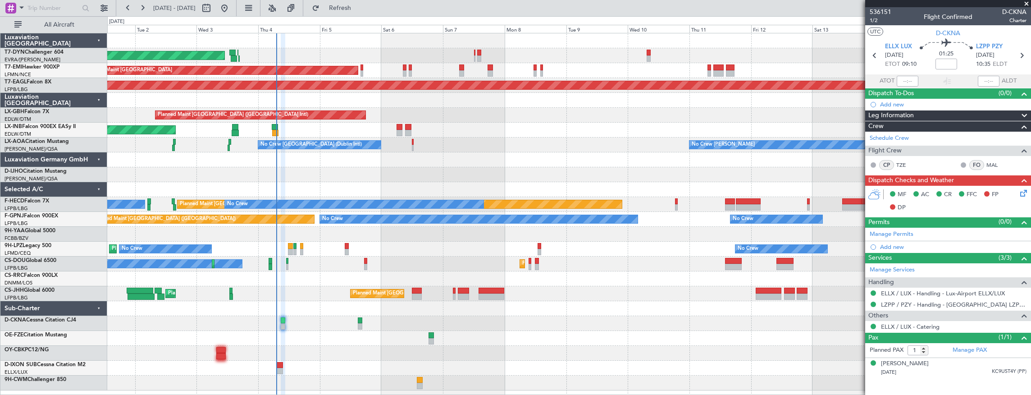
click at [324, 265] on div "AOG Maint Riga (Riga Intl) Planned Maint [GEOGRAPHIC_DATA] Grounded [US_STATE] …" at bounding box center [569, 211] width 924 height 357
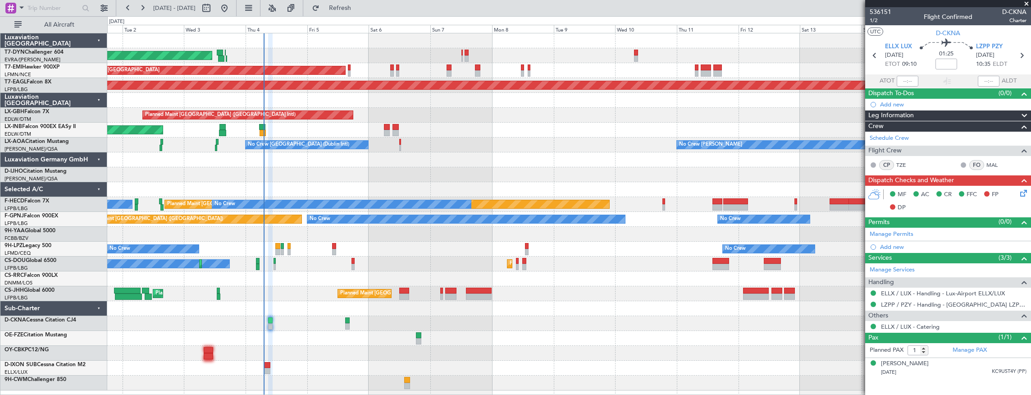
click at [320, 351] on div "AOG Maint Riga (Riga Intl) Planned Maint Zurich Grounded New York (Teterboro) P…" at bounding box center [569, 211] width 924 height 357
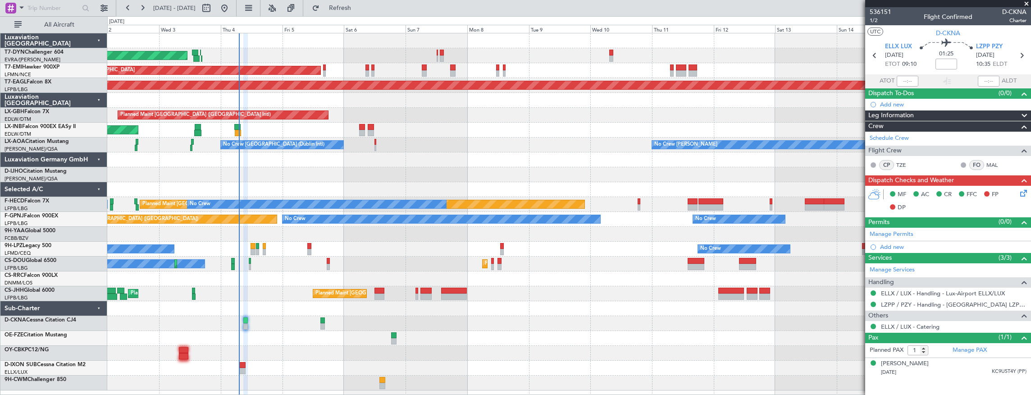
click at [352, 367] on div "AOG Maint Riga (Riga Intl) Planned Maint Zurich Grounded New York (Teterboro) P…" at bounding box center [569, 211] width 924 height 357
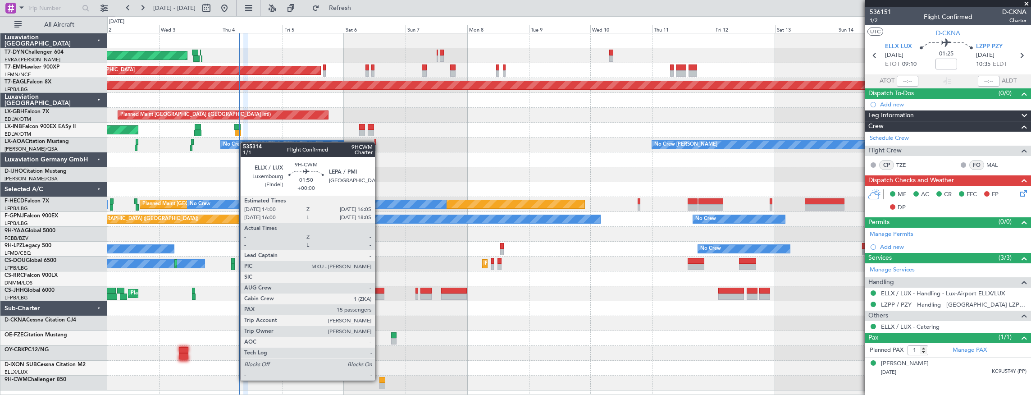
click at [379, 379] on div at bounding box center [381, 380] width 5 height 6
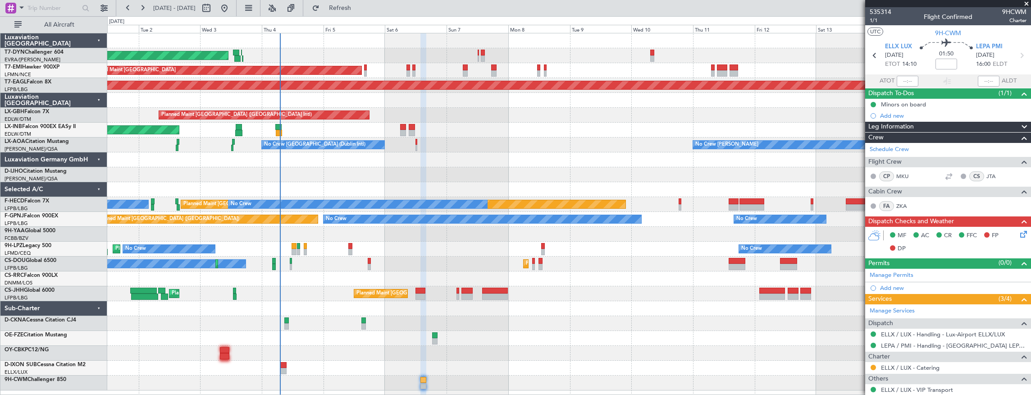
click at [541, 341] on div at bounding box center [569, 338] width 924 height 15
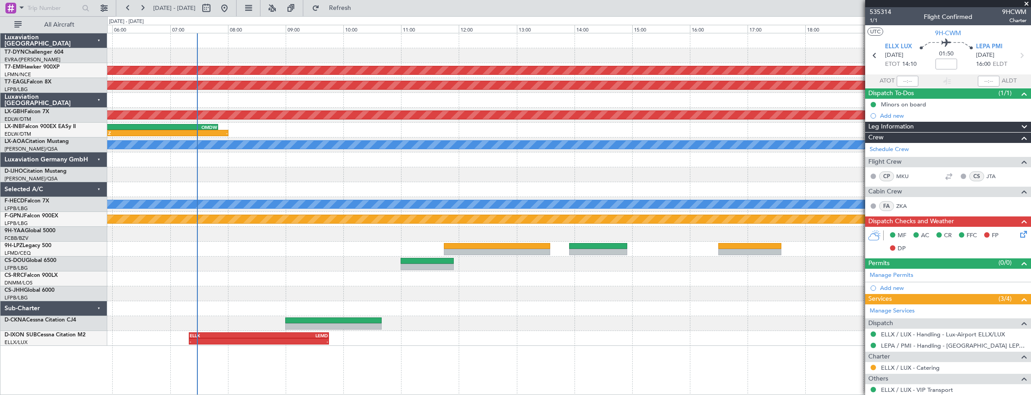
click at [258, 358] on div "Planned Maint Zurich Grounded New York (Teterboro) Planned Maint Dubai (Dubai I…" at bounding box center [569, 214] width 924 height 362
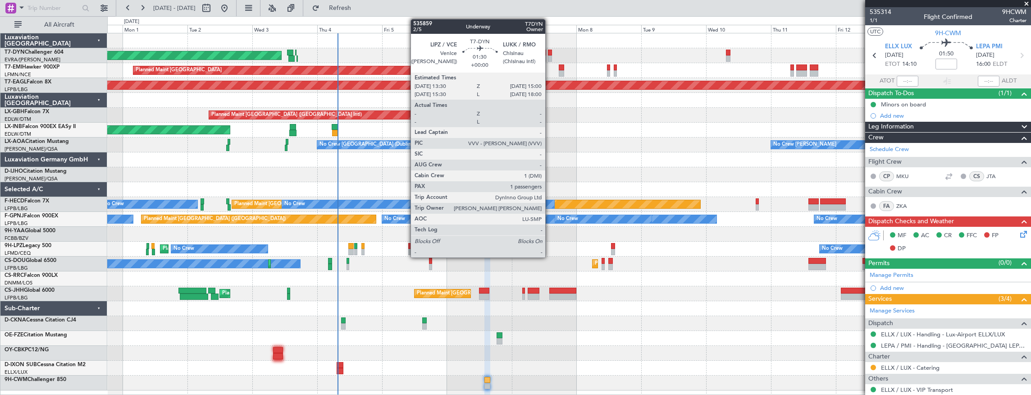
click at [550, 53] on div at bounding box center [550, 53] width 4 height 6
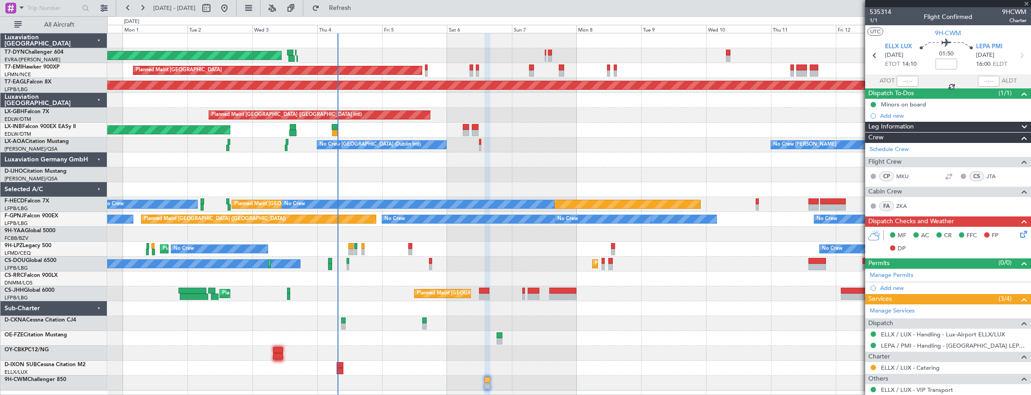
type input "1"
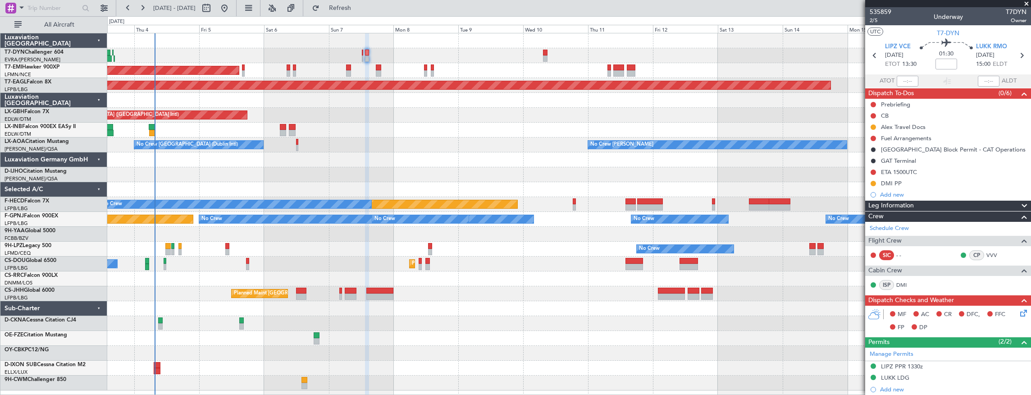
click at [396, 48] on div "AOG Maint Riga (Riga Intl)" at bounding box center [569, 55] width 924 height 15
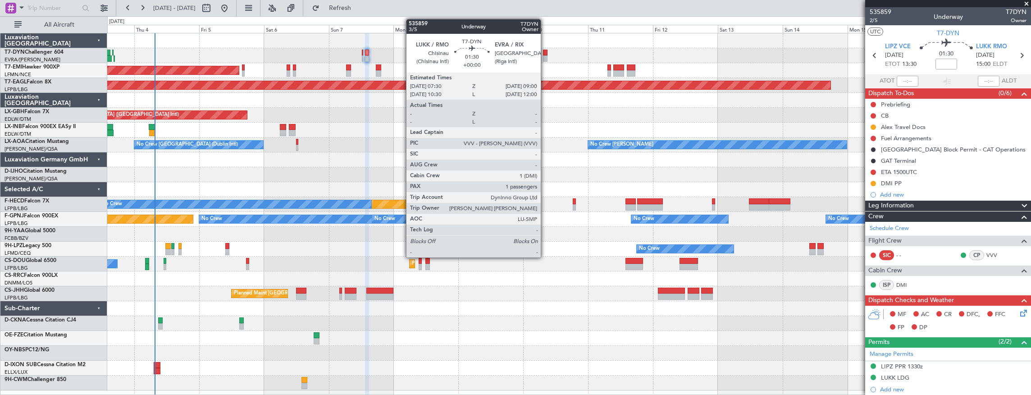
click at [545, 52] on div at bounding box center [545, 53] width 4 height 6
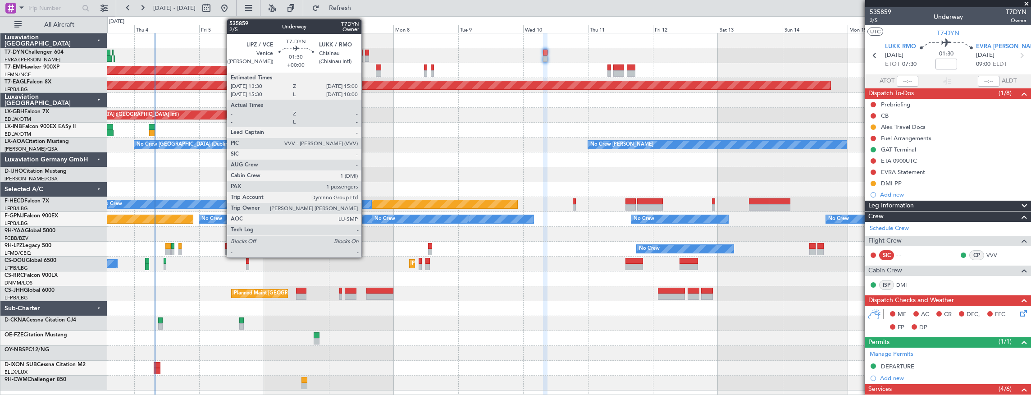
click at [366, 54] on div at bounding box center [367, 53] width 4 height 6
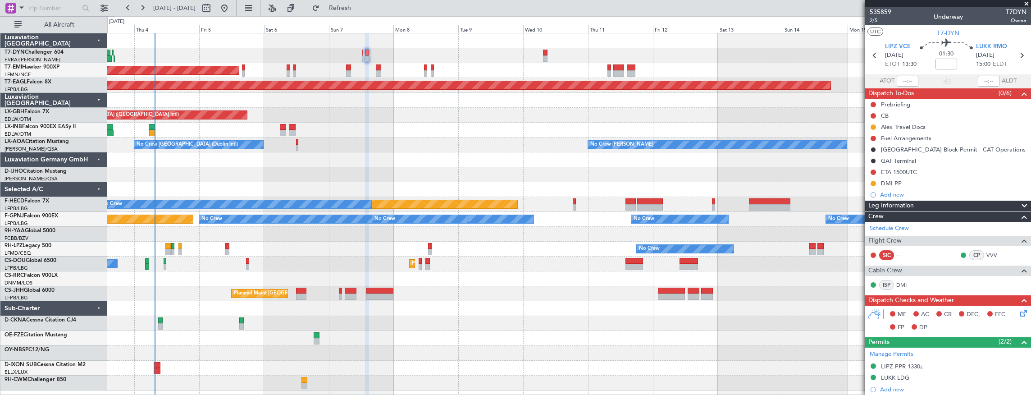
click at [361, 53] on div "AOG Maint Riga (Riga Intl)" at bounding box center [569, 55] width 924 height 15
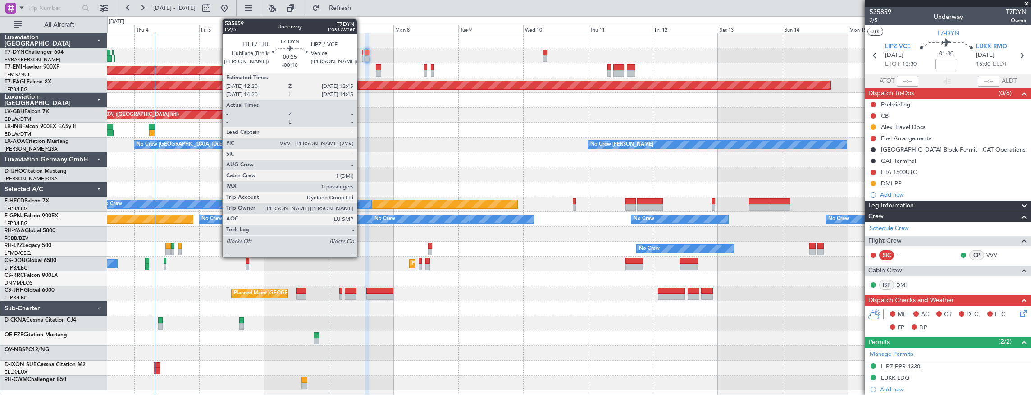
click at [362, 54] on div at bounding box center [362, 53] width 1 height 6
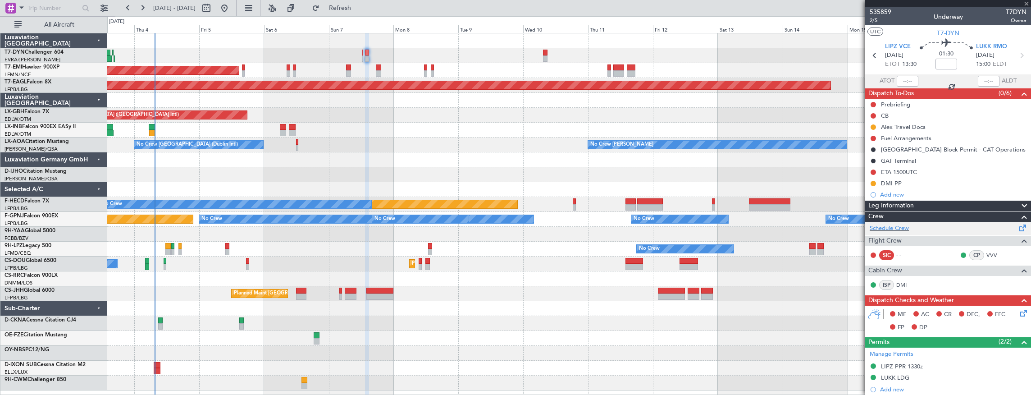
type input "-00:10"
type input "0"
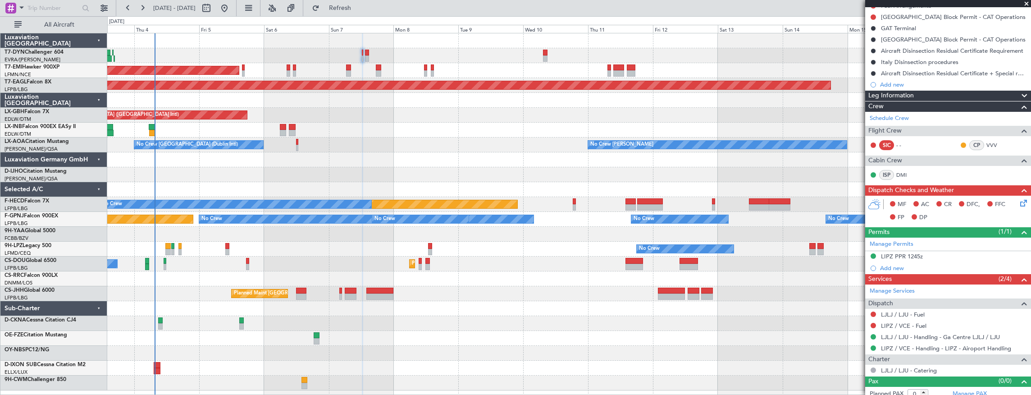
scroll to position [137, 0]
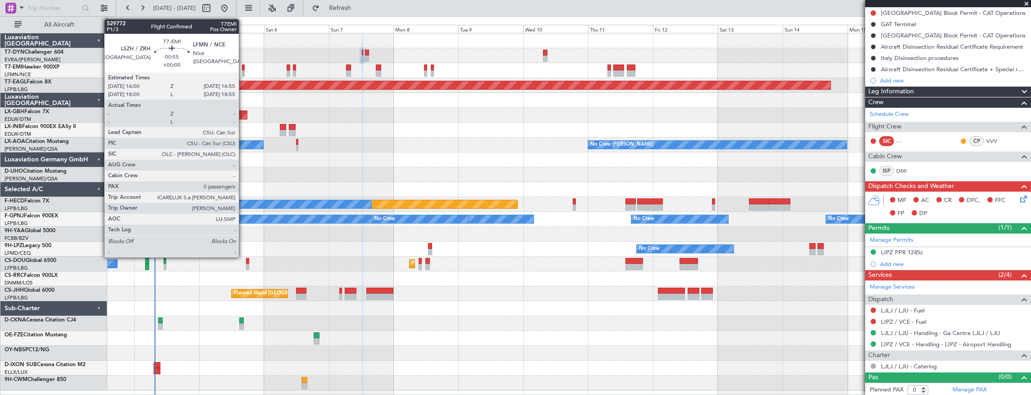
click at [243, 68] on div at bounding box center [243, 67] width 3 height 6
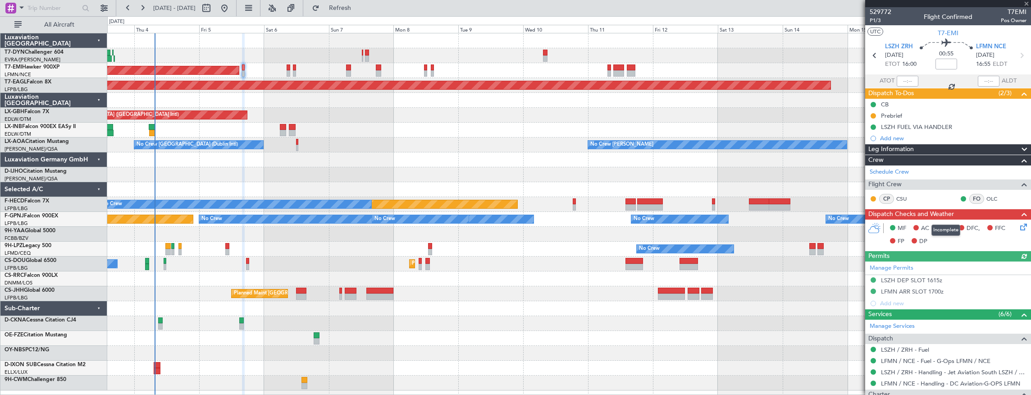
scroll to position [73, 0]
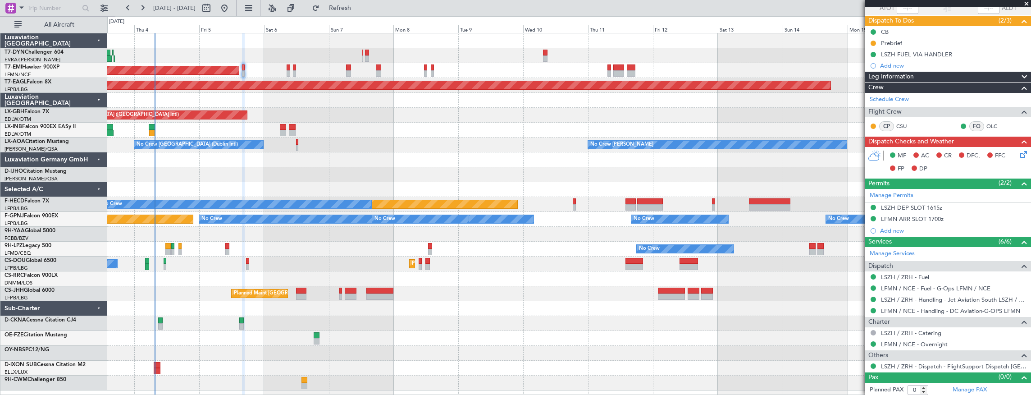
click at [436, 144] on div "AOG Maint Riga (Riga Intl) Planned Maint Zurich Grounded New York (Teterboro) P…" at bounding box center [569, 211] width 924 height 357
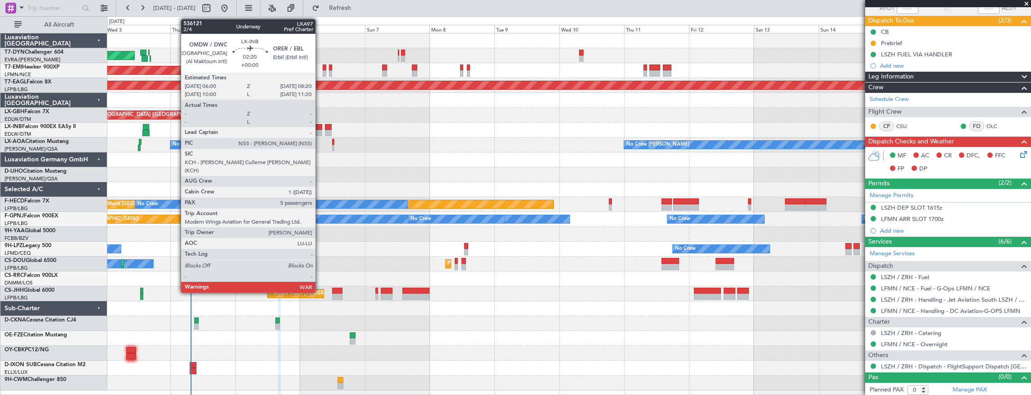
click at [320, 128] on div at bounding box center [319, 127] width 6 height 6
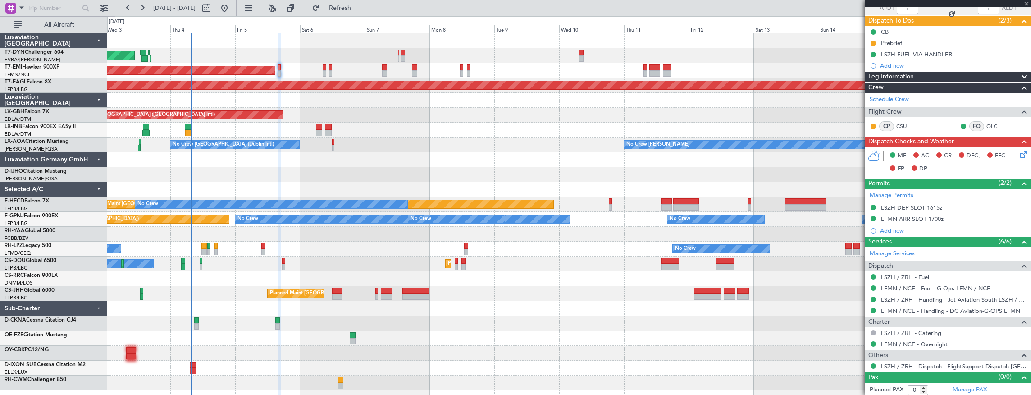
type input "5"
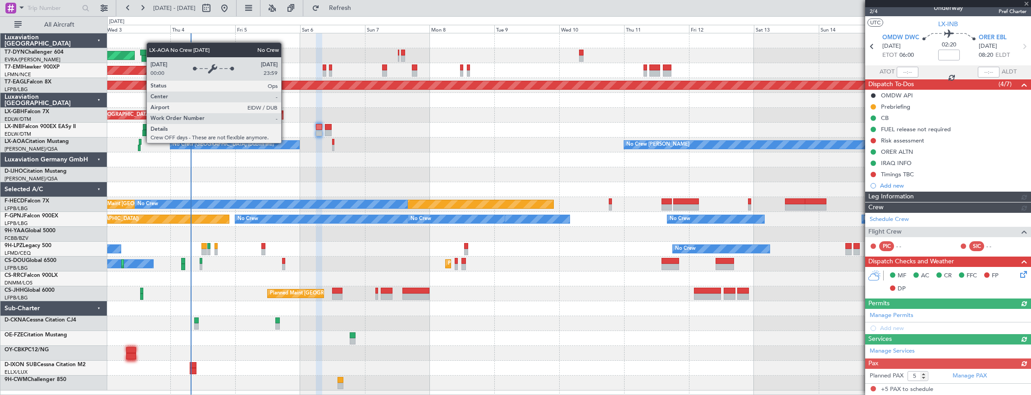
scroll to position [0, 0]
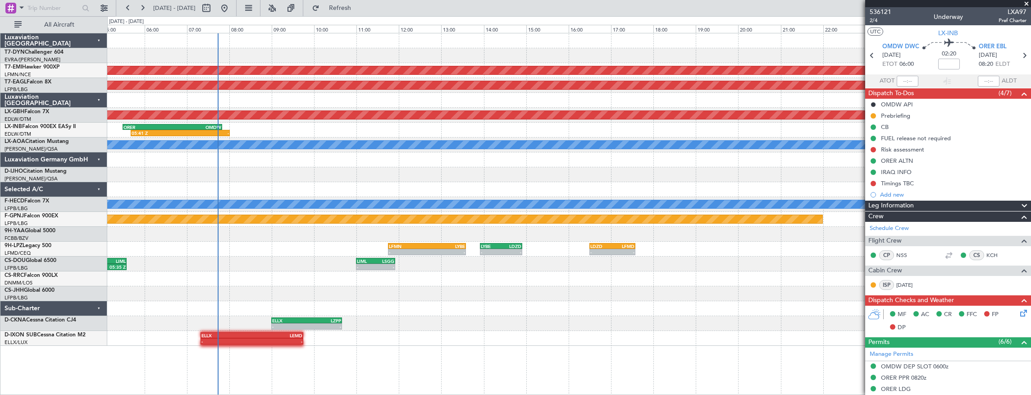
click at [245, 300] on div "Planned Maint Zurich Grounded New York (Teterboro) Planned Maint Dubai (Dubai I…" at bounding box center [569, 189] width 924 height 312
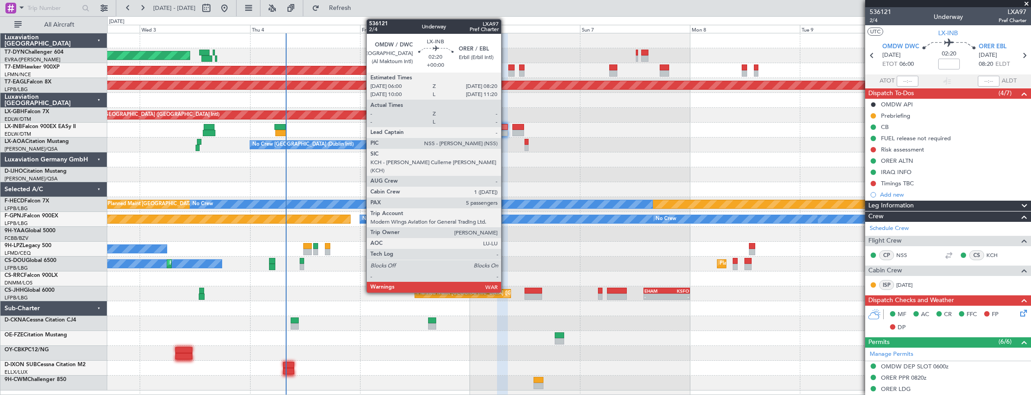
click at [506, 129] on div at bounding box center [502, 127] width 11 height 6
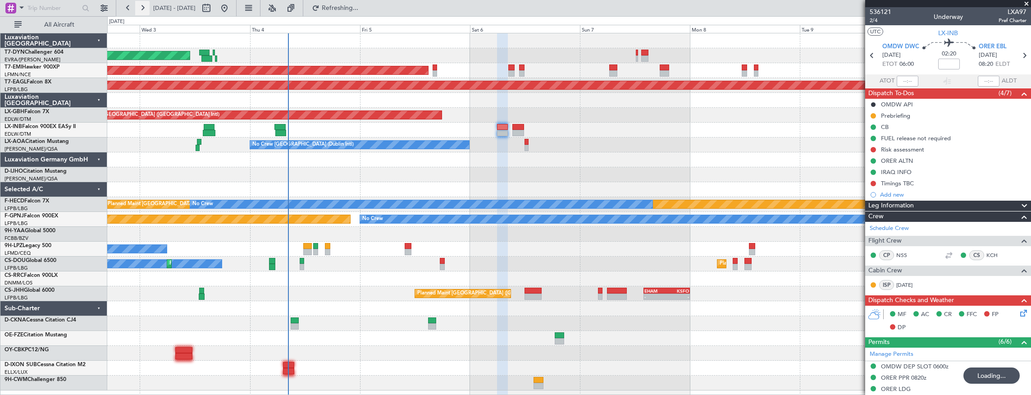
click at [144, 8] on button at bounding box center [142, 8] width 14 height 14
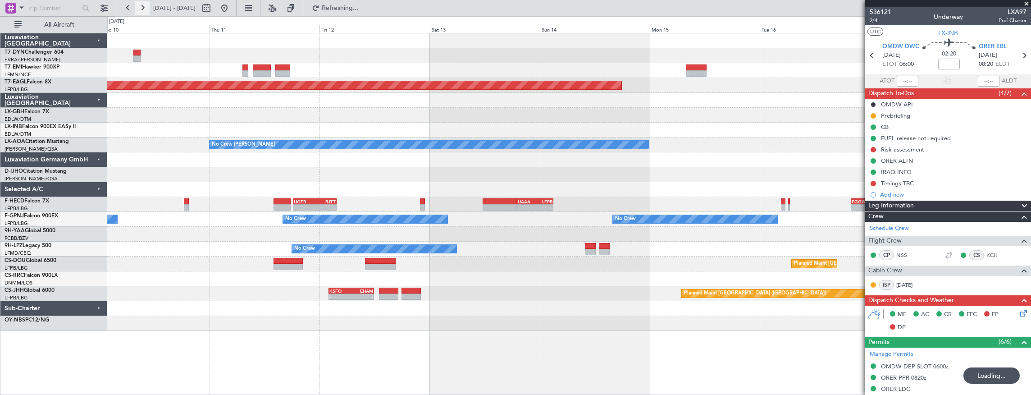
click at [144, 8] on button at bounding box center [142, 8] width 14 height 14
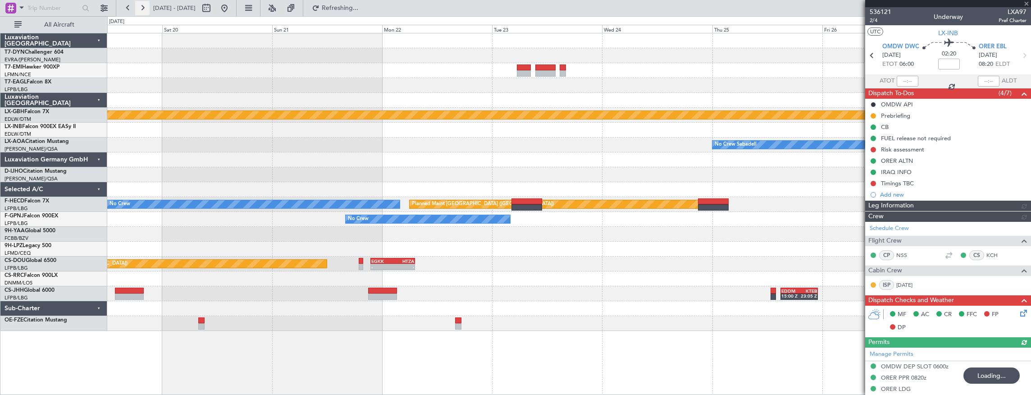
click at [144, 8] on button at bounding box center [142, 8] width 14 height 14
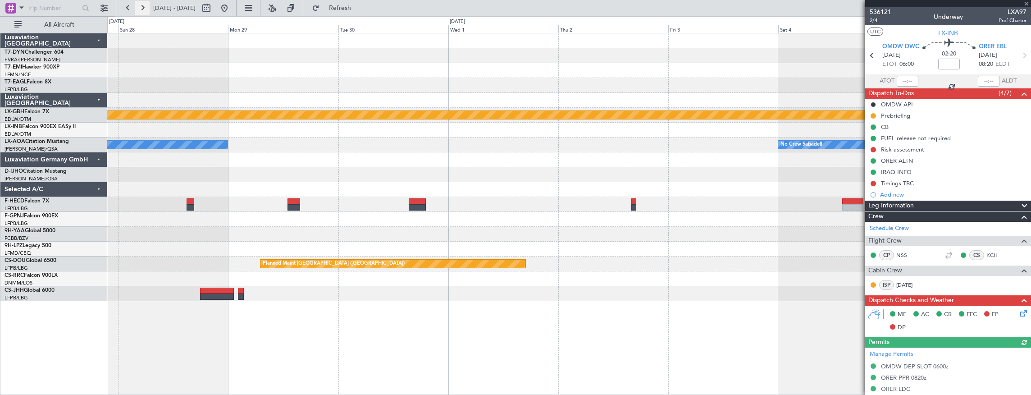
click at [144, 8] on button at bounding box center [142, 8] width 14 height 14
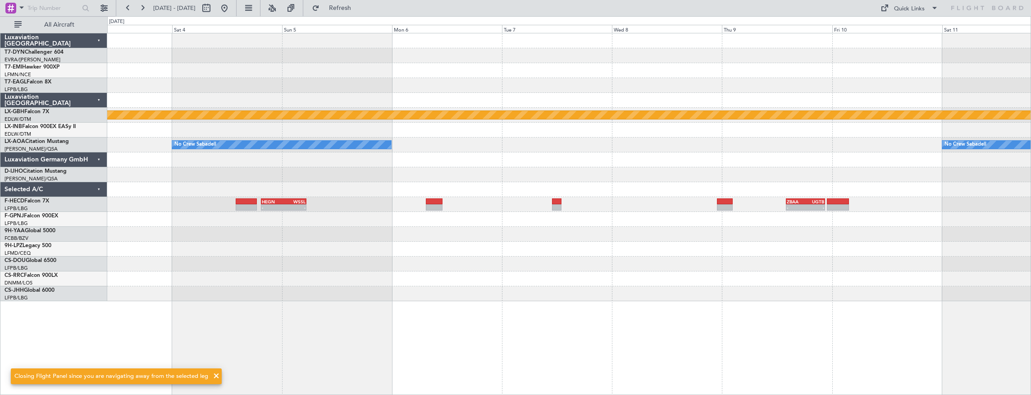
click at [498, 159] on div "Planned Maint Nurnberg No Crew Sabadell No Crew Sabadell - - ZBAA 14:00 Z UGTB …" at bounding box center [569, 167] width 924 height 268
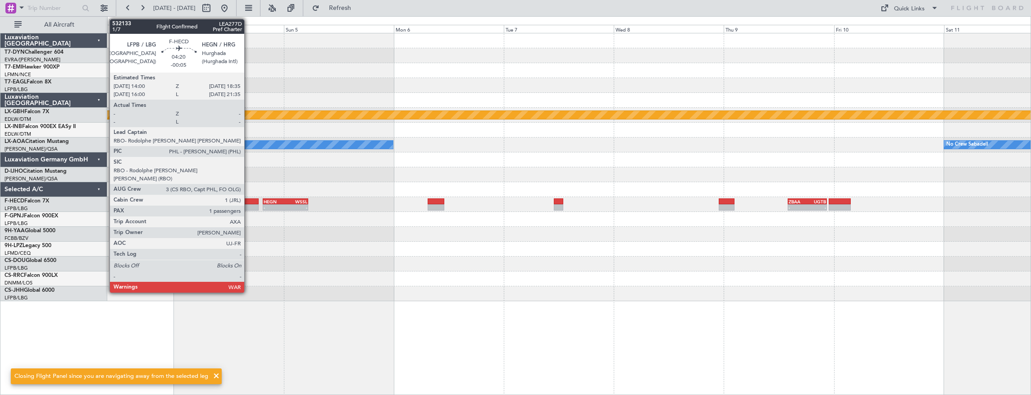
click at [249, 203] on div at bounding box center [248, 201] width 21 height 6
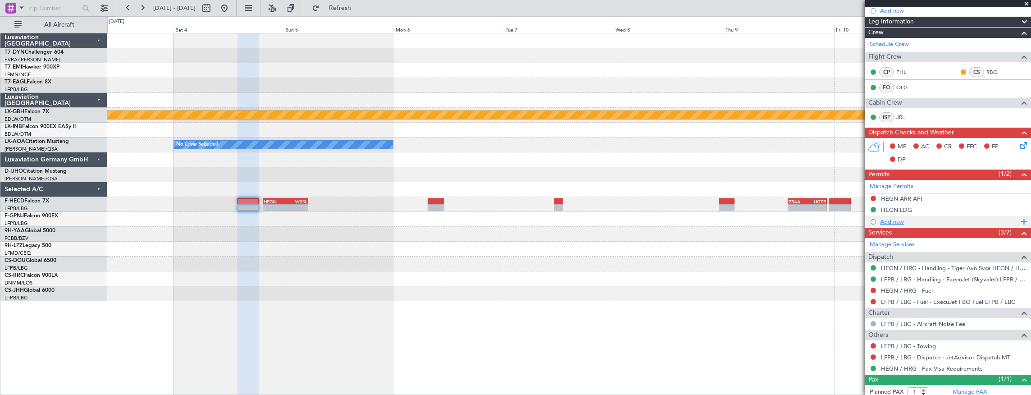
scroll to position [172, 0]
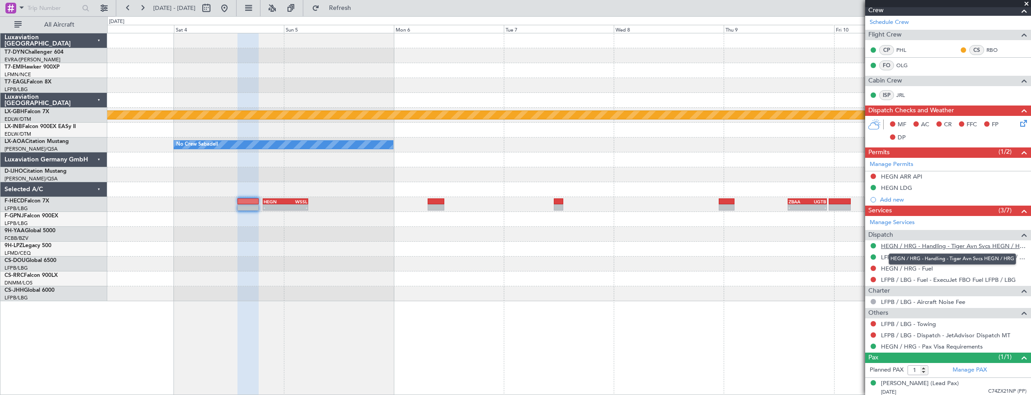
click at [929, 246] on link "HEGN / HRG - Handling - Tiger Avn Svcs HEGN / HRG" at bounding box center [954, 246] width 146 height 8
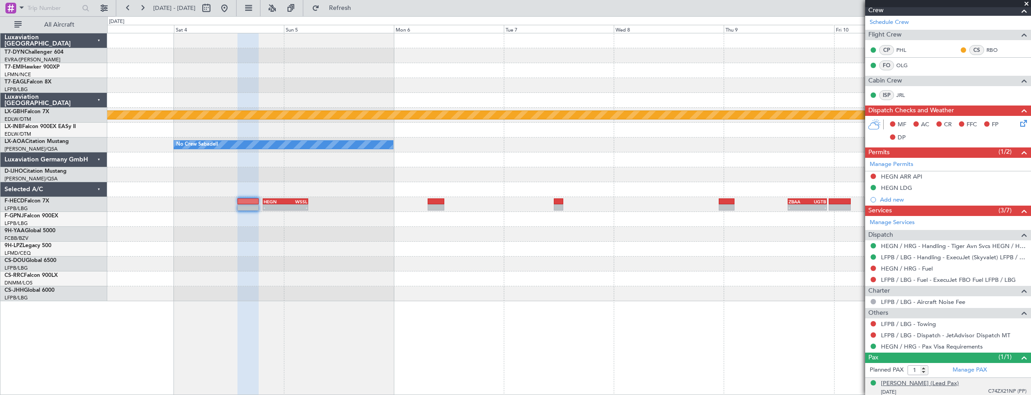
click at [931, 381] on div "Thomas BUBERL (Lead Pax)" at bounding box center [920, 383] width 78 height 9
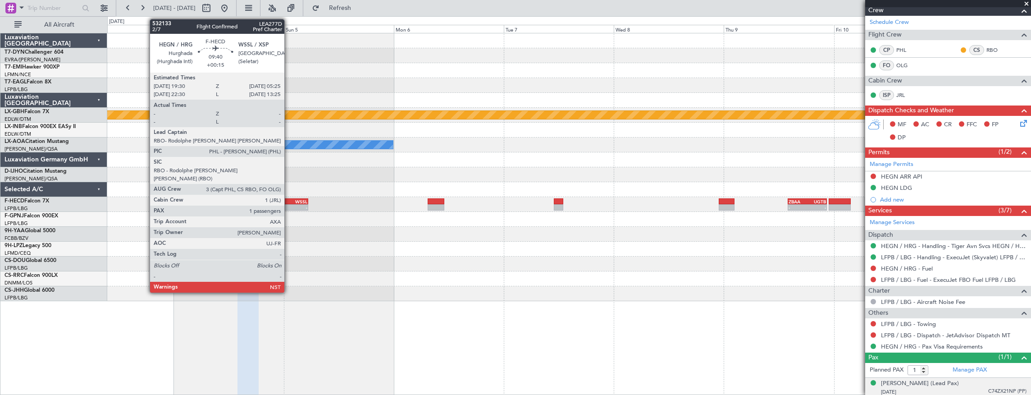
click at [289, 202] on div "WSSL" at bounding box center [297, 201] width 22 height 5
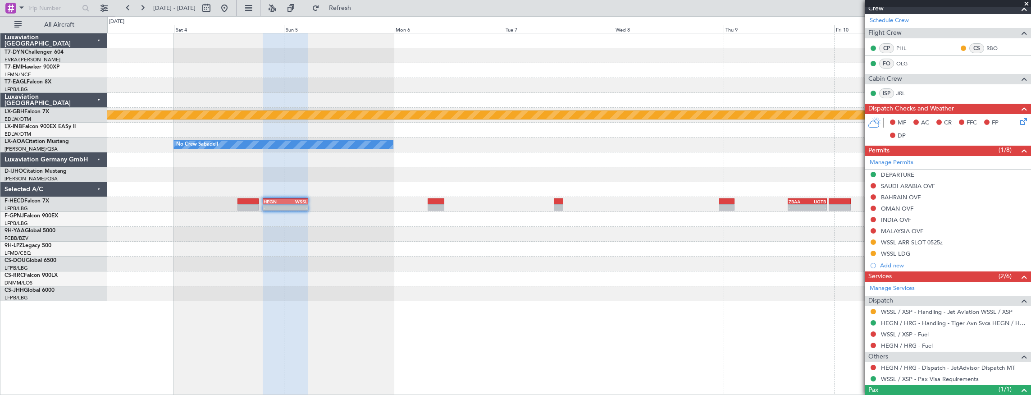
scroll to position [184, 0]
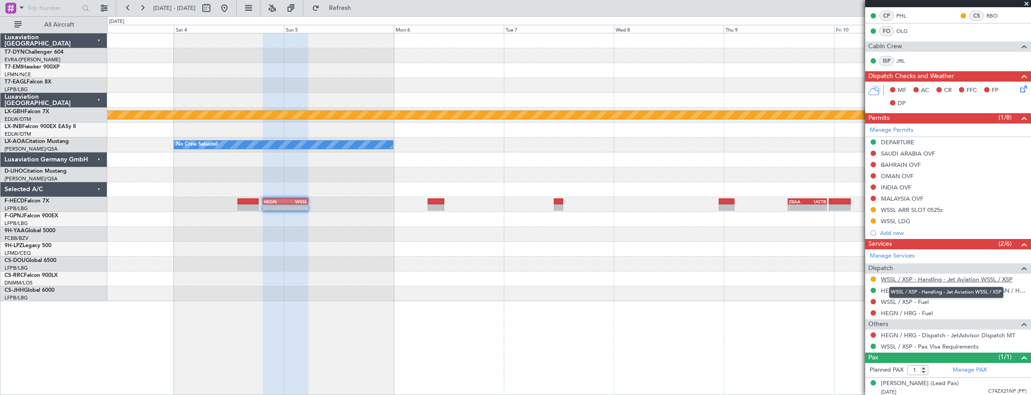
click at [955, 276] on link "WSSL / XSP - Handling - Jet Aviation WSSL / XSP" at bounding box center [947, 279] width 132 height 8
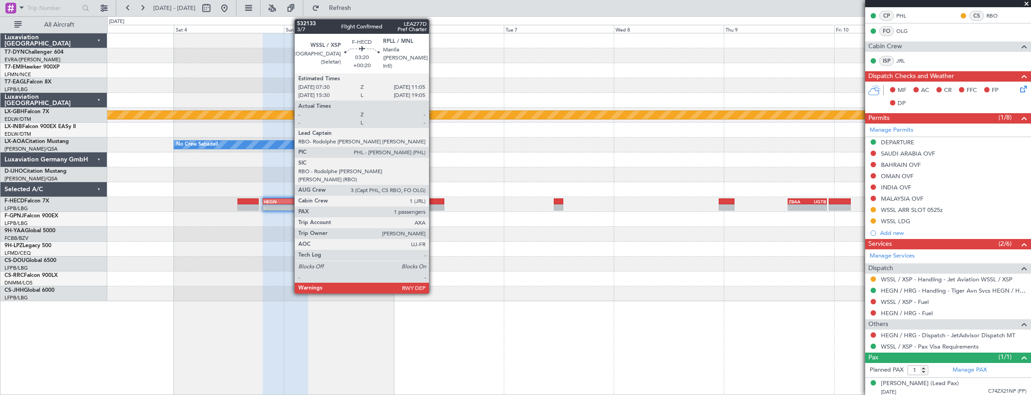
click at [434, 201] on div at bounding box center [436, 201] width 17 height 6
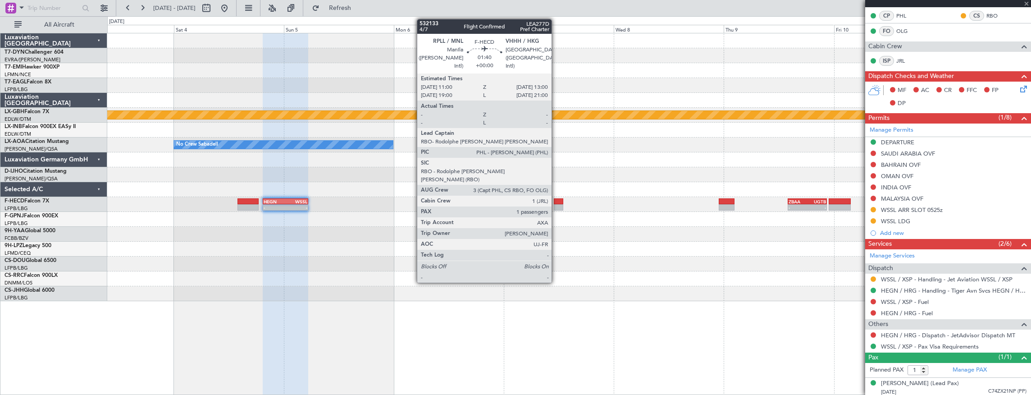
type input "+00:20"
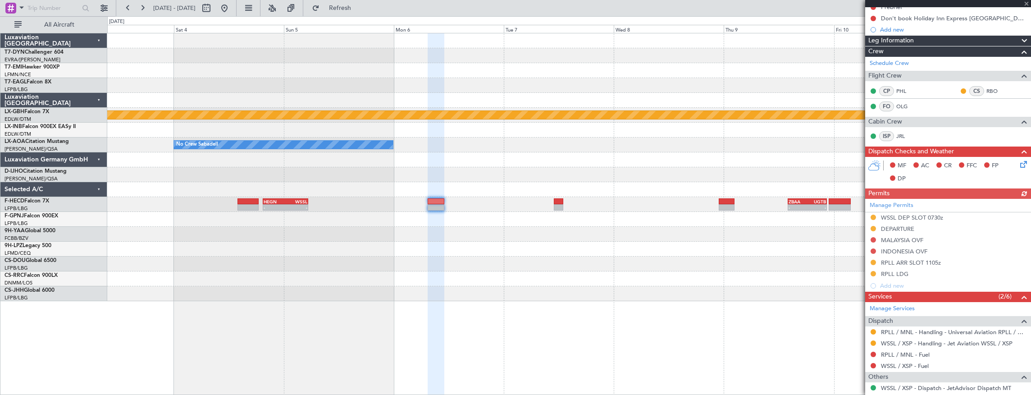
scroll to position [173, 0]
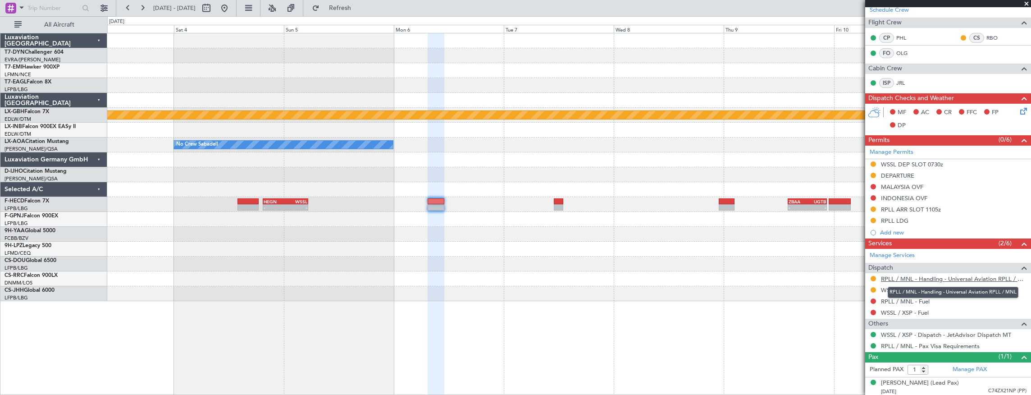
click at [970, 279] on link "RPLL / MNL - Handling - Universal Aviation RPLL / MNL" at bounding box center [954, 279] width 146 height 8
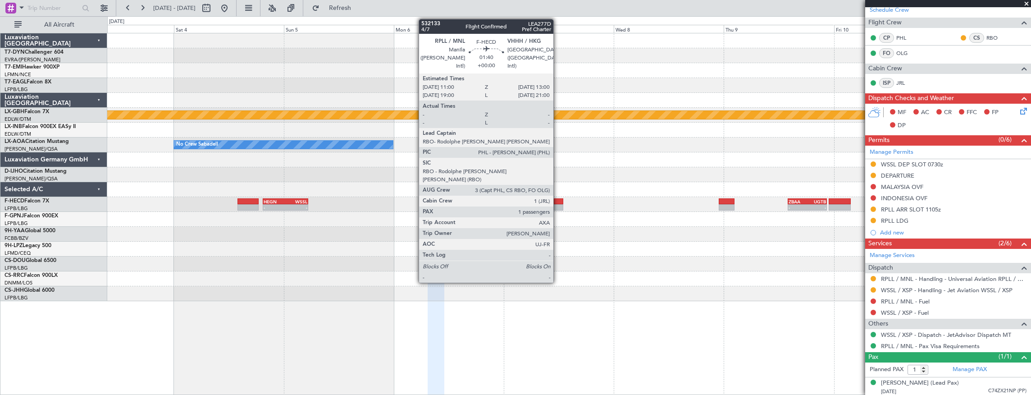
click at [558, 202] on div at bounding box center [558, 201] width 9 height 6
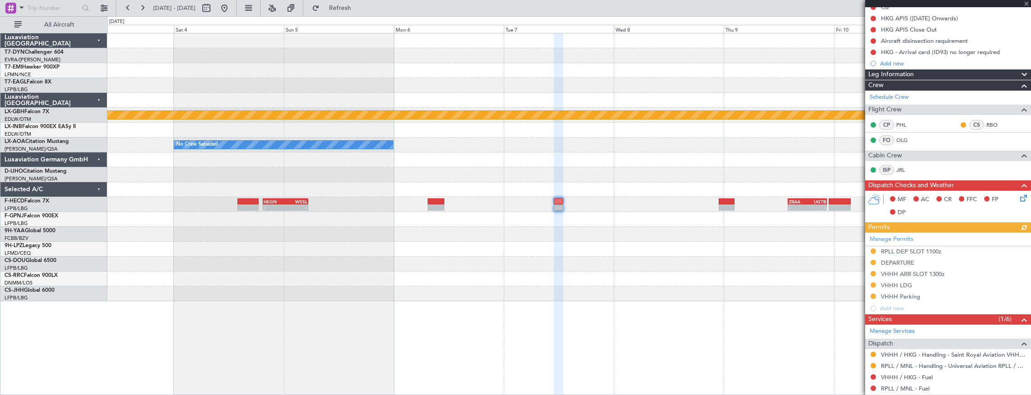
scroll to position [196, 0]
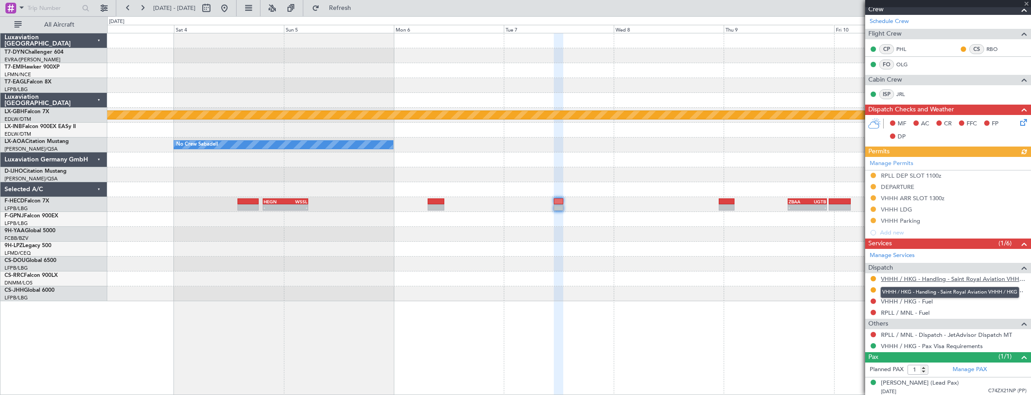
click at [982, 275] on link "VHHH / HKG - Handling - Saint Royal Aviation VHHH / HKG" at bounding box center [954, 279] width 146 height 8
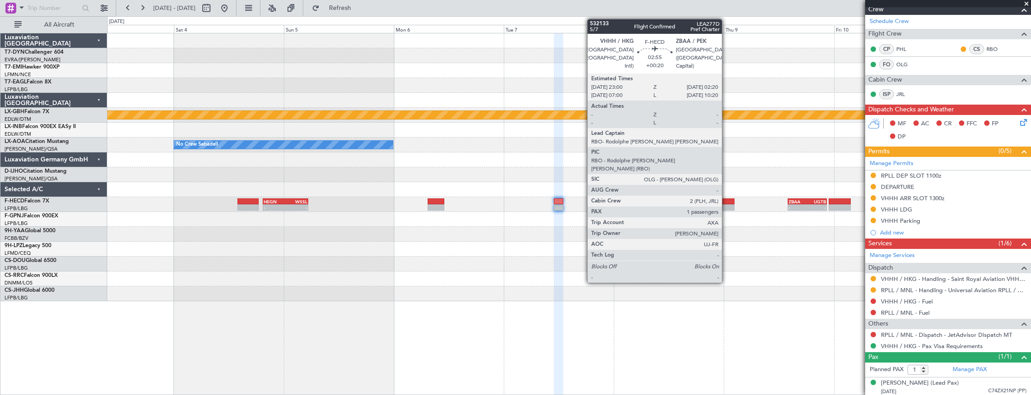
click at [726, 203] on div at bounding box center [726, 201] width 15 height 6
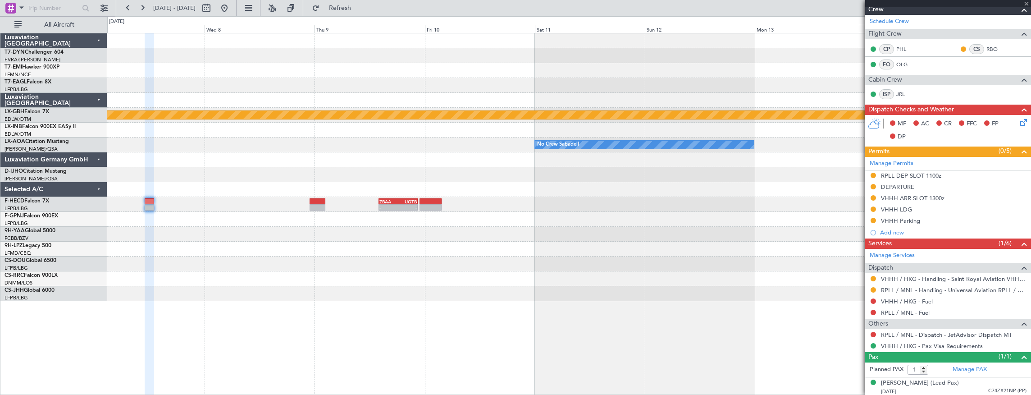
click at [319, 258] on div "LSGG 18:00 Z FIMP 04:55 Z" at bounding box center [569, 263] width 924 height 15
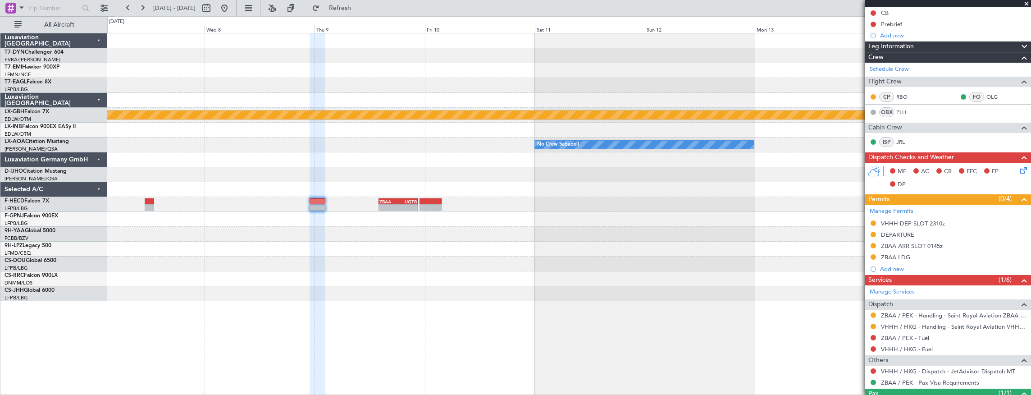
scroll to position [120, 0]
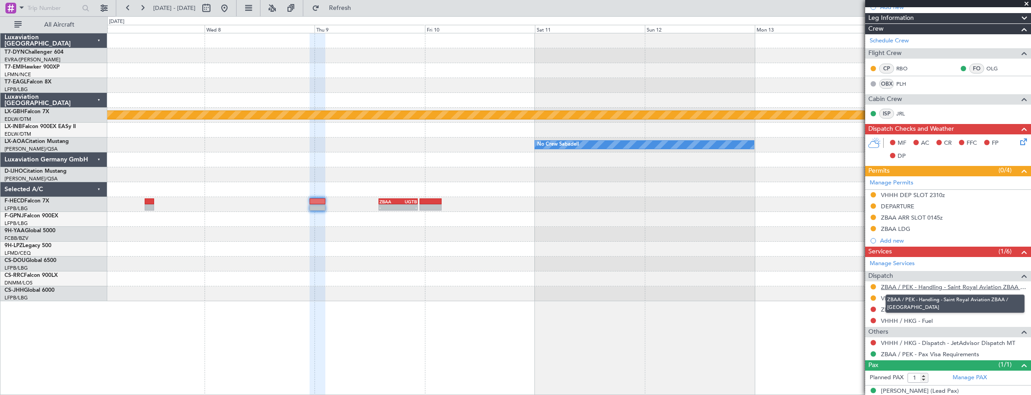
click at [959, 283] on link "ZBAA / PEK - Handling - Saint Royal Aviation ZBAA / PEK" at bounding box center [954, 287] width 146 height 8
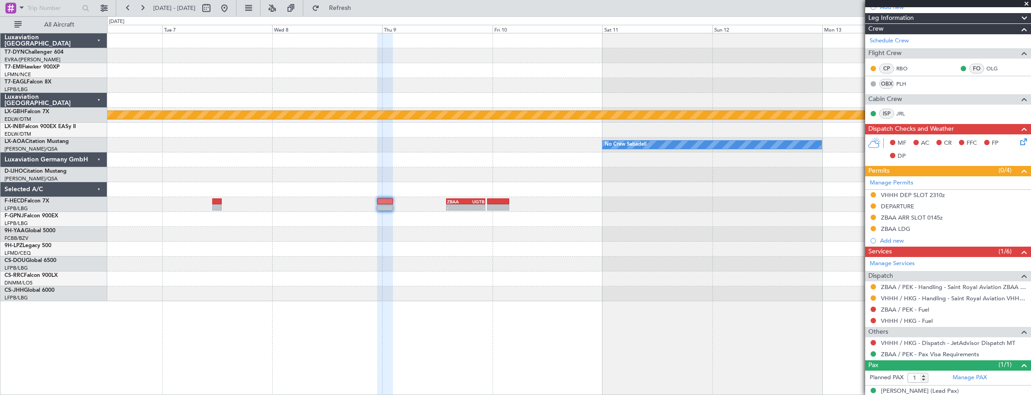
click at [622, 218] on div at bounding box center [569, 219] width 924 height 15
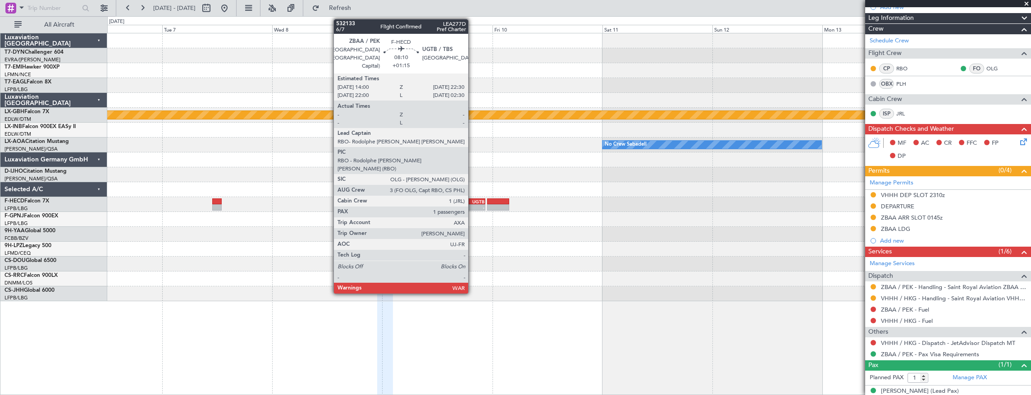
click at [473, 204] on div "- -" at bounding box center [465, 207] width 39 height 6
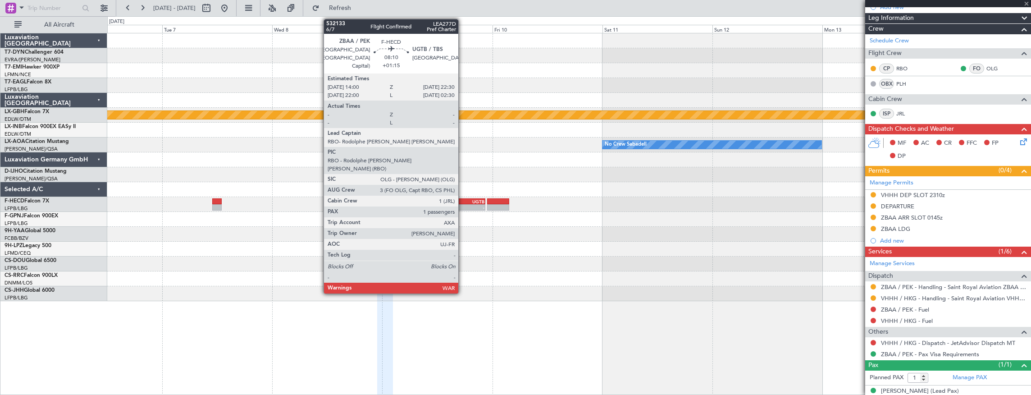
type input "+01:15"
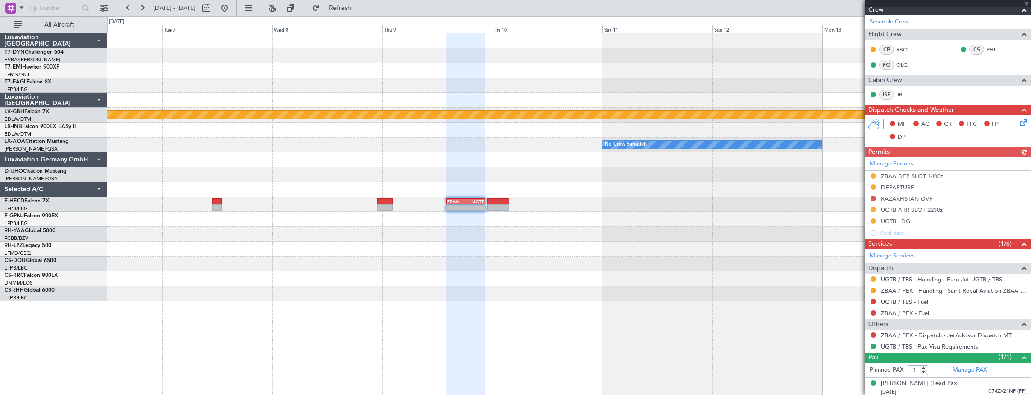
scroll to position [151, 0]
click at [973, 279] on link "UGTB / TBS - Handling - Euro Jet UGTB / TBS" at bounding box center [941, 279] width 121 height 8
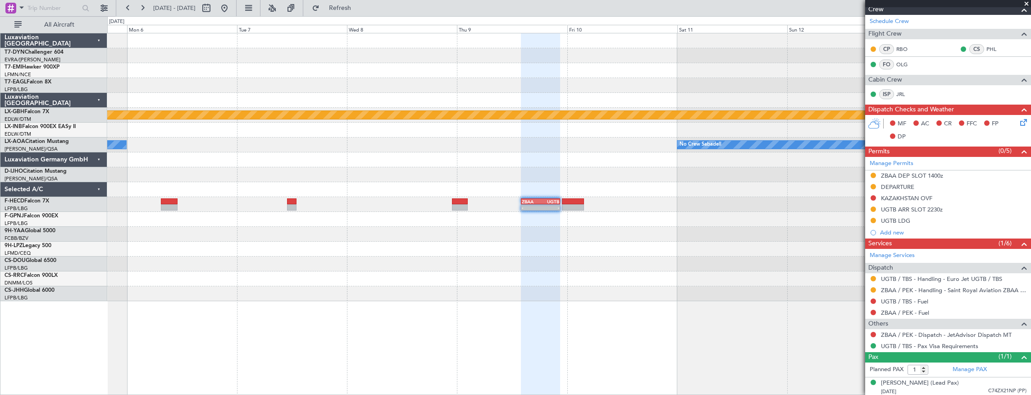
click at [489, 247] on div at bounding box center [569, 249] width 924 height 15
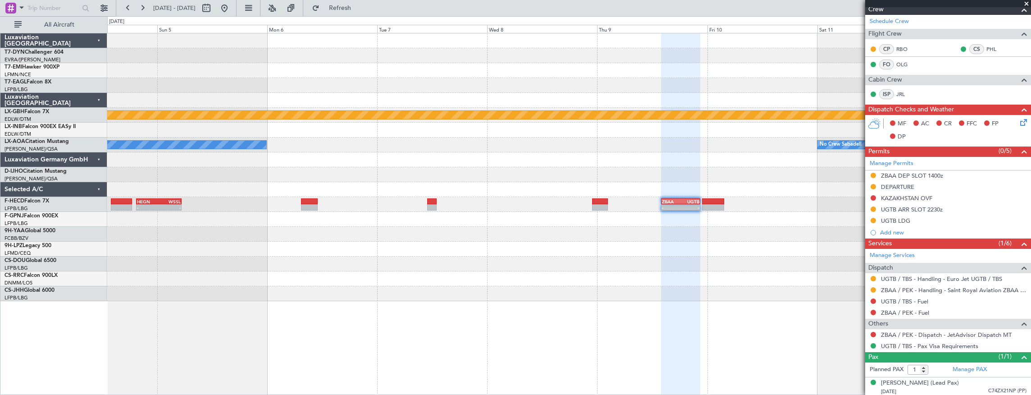
click at [309, 264] on div at bounding box center [569, 263] width 924 height 15
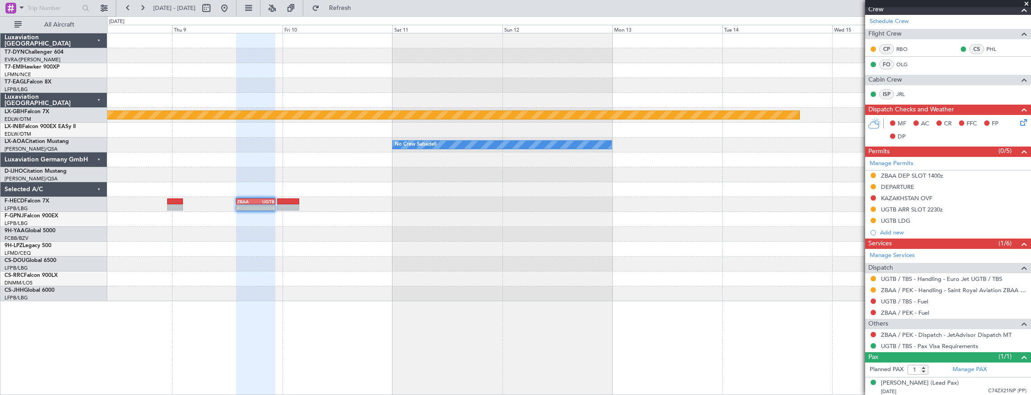
click at [534, 288] on div "Planned Maint Nurnberg No Crew Sabadell - - ZBAA 14:00 Z UGTB 22:30 Z LSGG 18:0…" at bounding box center [569, 167] width 924 height 268
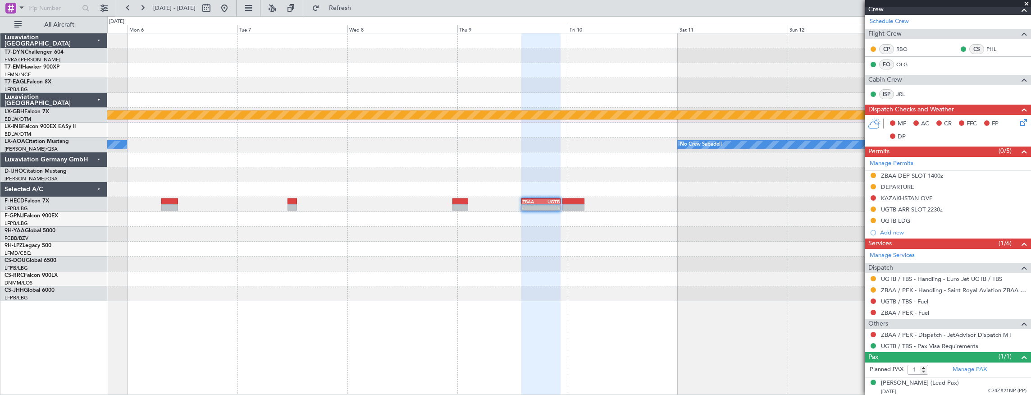
click at [525, 280] on div at bounding box center [569, 278] width 924 height 15
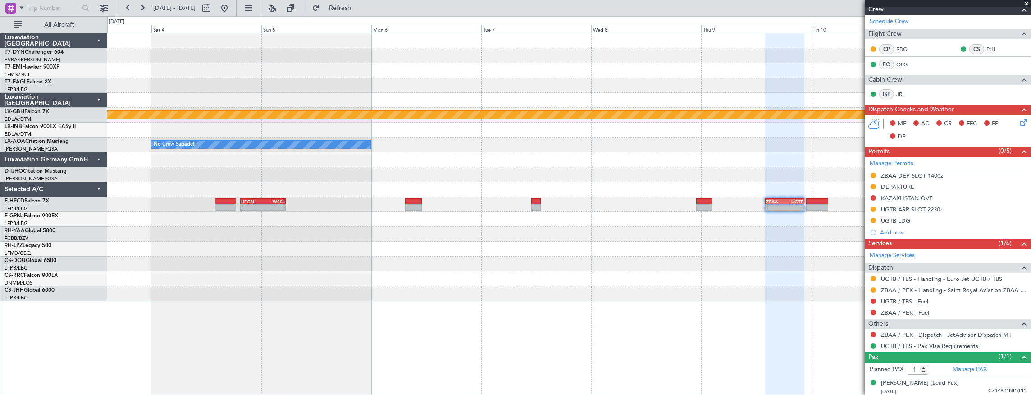
click at [444, 278] on div "Planned Maint Nurnberg No Crew Sabadell No Crew Sabadell - - ZBAA 14:00 Z UGTB …" at bounding box center [569, 167] width 924 height 268
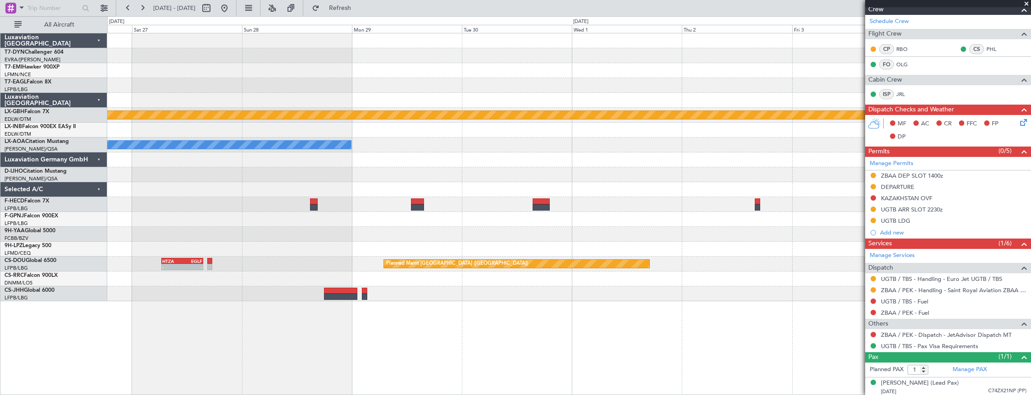
click at [516, 317] on div "Planned Maint Nurnberg No Crew Sabadell No Crew Sabadell HEGN 19:30 Z WSSL 05:2…" at bounding box center [569, 214] width 924 height 362
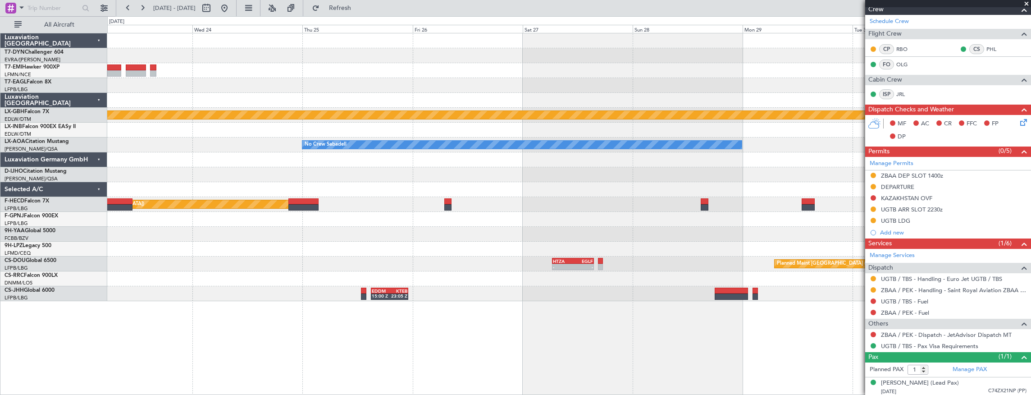
click at [471, 288] on div "Planned Maint Nurnberg No Crew Sabadell Planned Maint Paris (Le Bourget) No Cre…" at bounding box center [569, 167] width 924 height 268
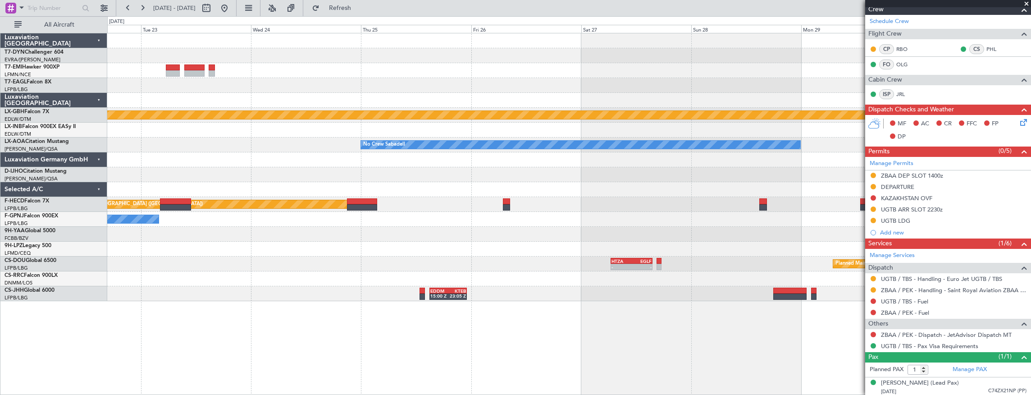
click at [525, 293] on div "Planned Maint Nurnberg No Crew Sabadell Planned Maint Paris (Le Bourget) No Cre…" at bounding box center [569, 167] width 924 height 268
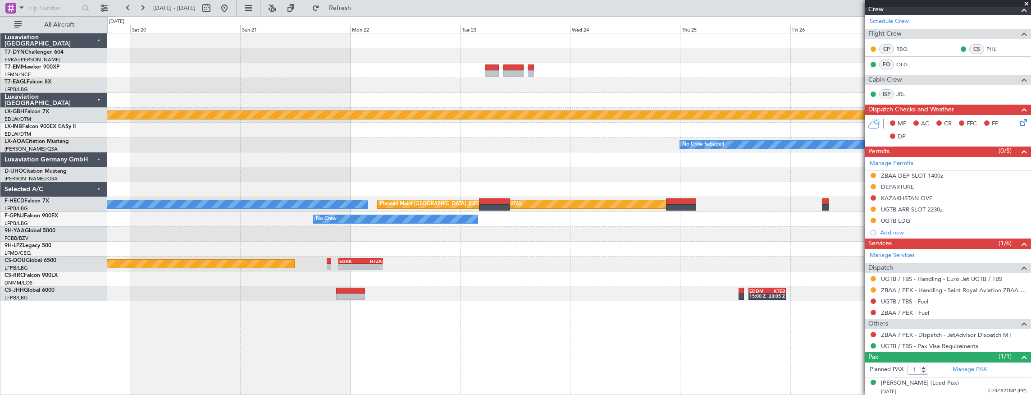
click at [548, 302] on div "Planned Maint Nurnberg No Crew Sabadell Planned Maint Paris (Le Bourget) No Cre…" at bounding box center [569, 214] width 924 height 362
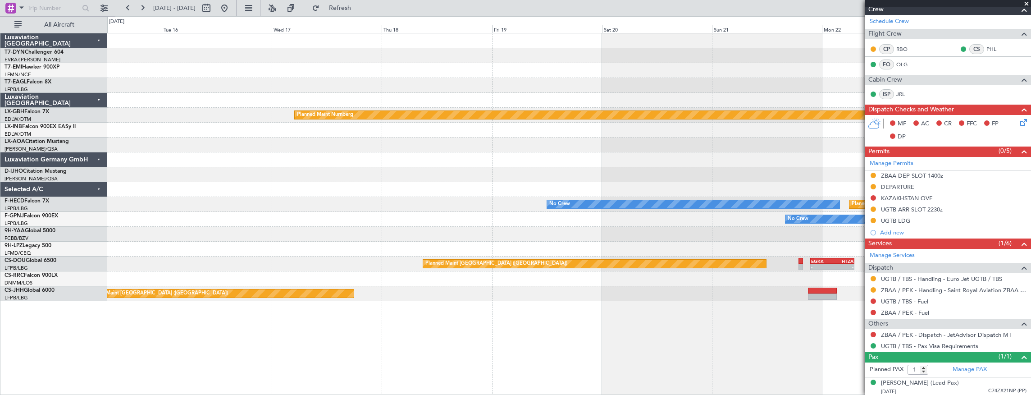
click at [553, 322] on div "Grounded New York (Teterboro) Planned Maint Nurnberg No Crew Sabadell No Crew C…" at bounding box center [569, 214] width 924 height 362
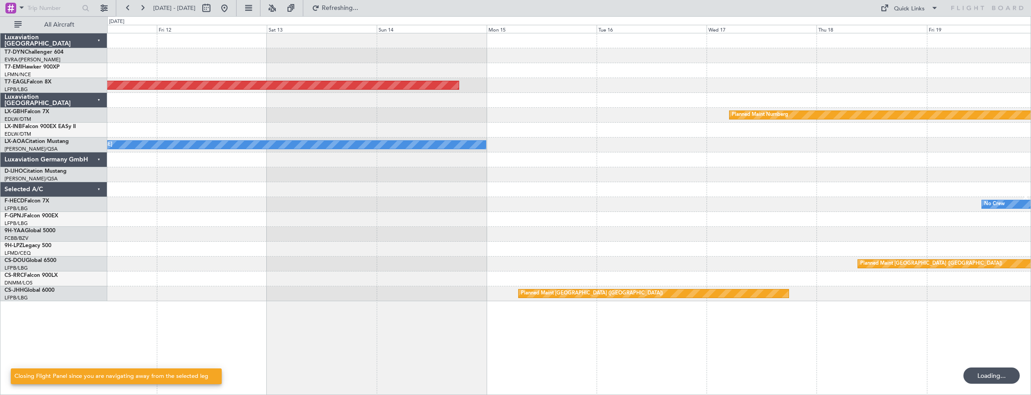
click at [581, 340] on div "Grounded New York (Teterboro) Planned Maint Nurnberg No Crew Chester No Crew Pl…" at bounding box center [569, 214] width 924 height 362
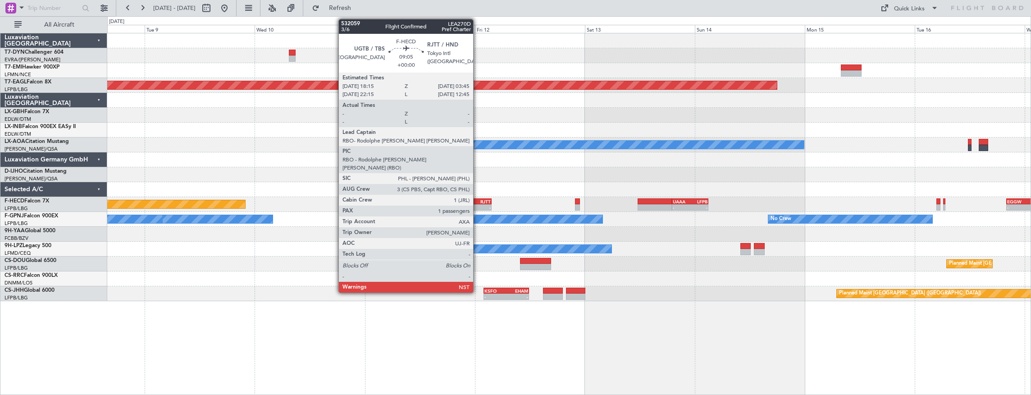
click at [478, 206] on div "-" at bounding box center [480, 207] width 21 height 5
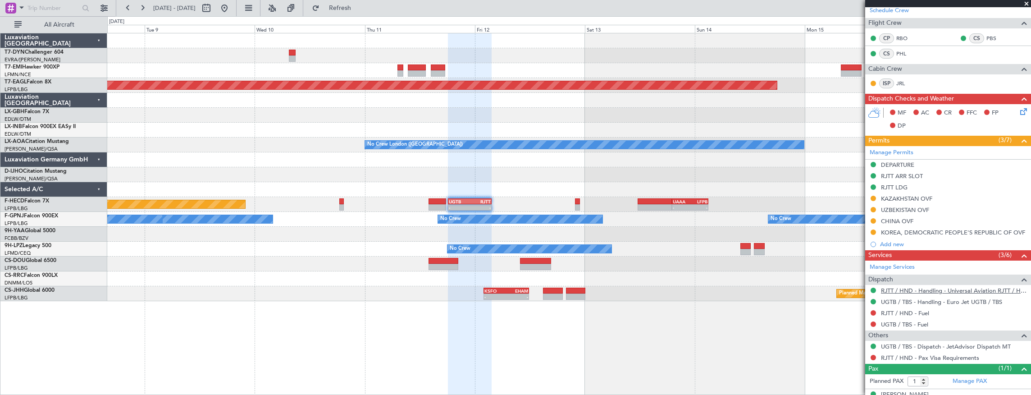
scroll to position [161, 0]
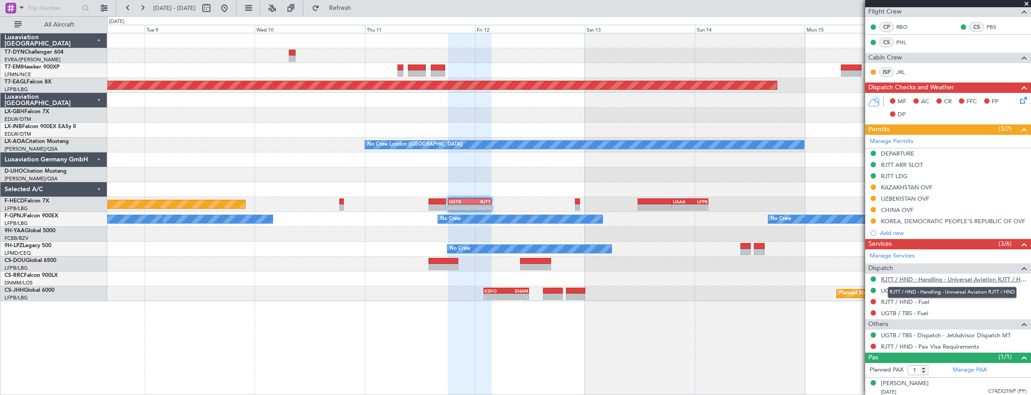
click at [956, 276] on link "RJTT / HND - Handling - Universal Aviation RJTT / HND" at bounding box center [954, 279] width 146 height 8
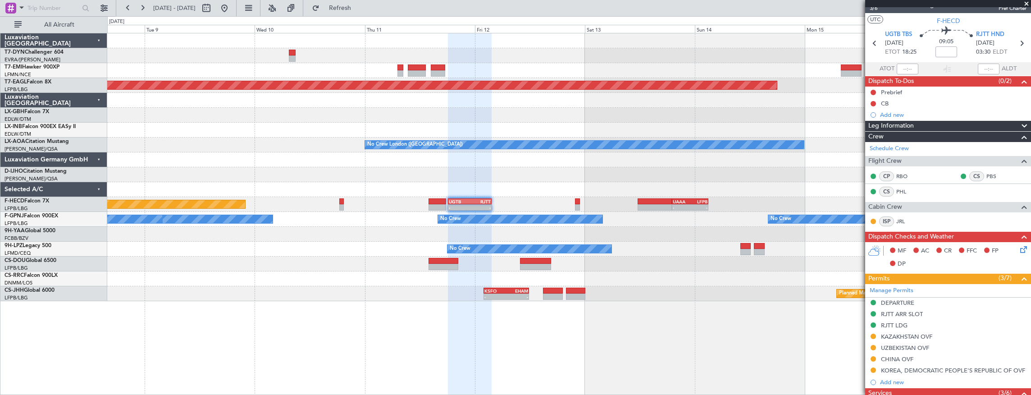
scroll to position [0, 0]
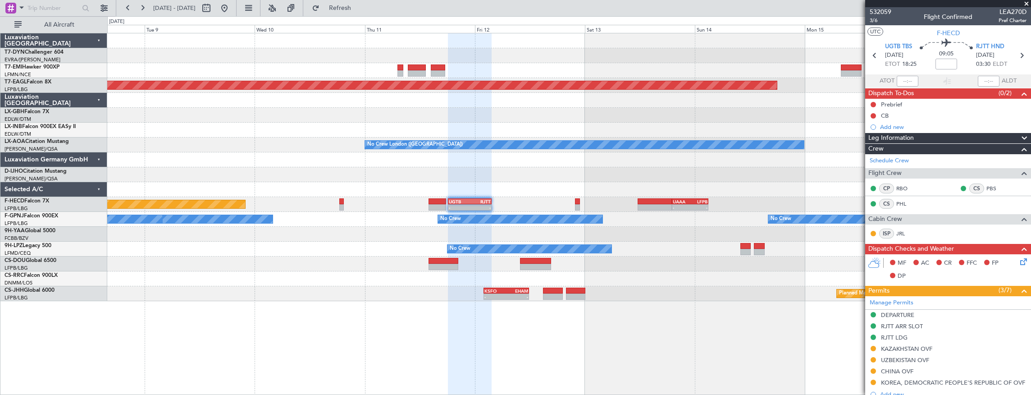
click at [616, 317] on div "Grounded New York (Teterboro) Planned Maint Nurnberg No Crew London (Farnboroug…" at bounding box center [569, 214] width 924 height 362
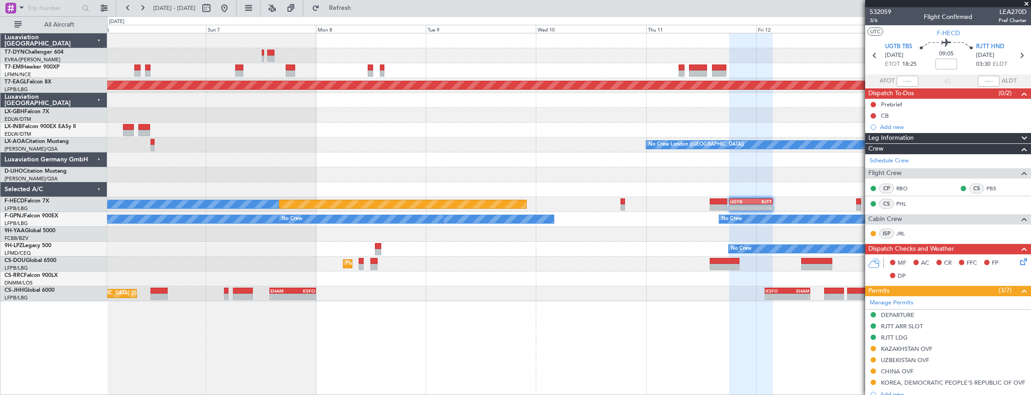
click at [692, 356] on div "Planned Maint Zurich Grounded New York (Teterboro) Planned Maint Dubai (Dubai I…" at bounding box center [569, 214] width 924 height 362
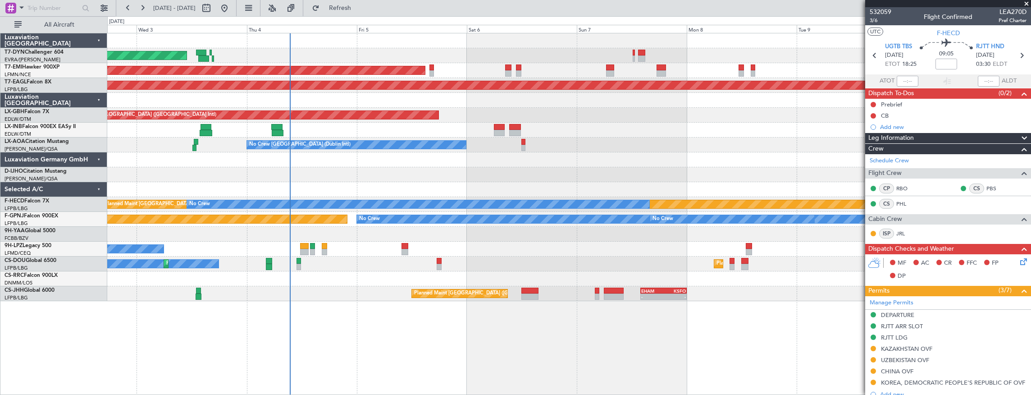
click at [391, 367] on div "AOG Maint Riga (Riga Intl) Planned Maint Zurich Grounded New York (Teterboro) P…" at bounding box center [569, 214] width 924 height 362
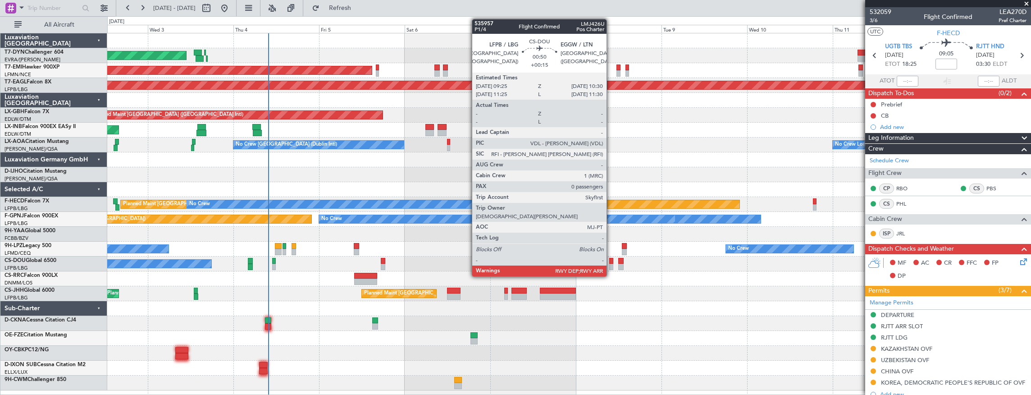
click at [611, 263] on div at bounding box center [611, 261] width 4 height 6
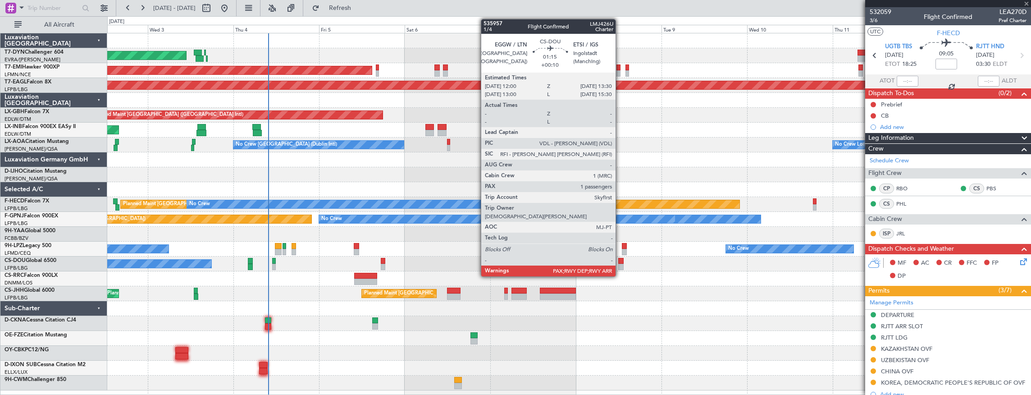
click at [620, 262] on div at bounding box center [620, 261] width 5 height 6
type input "+00:15"
type input "0"
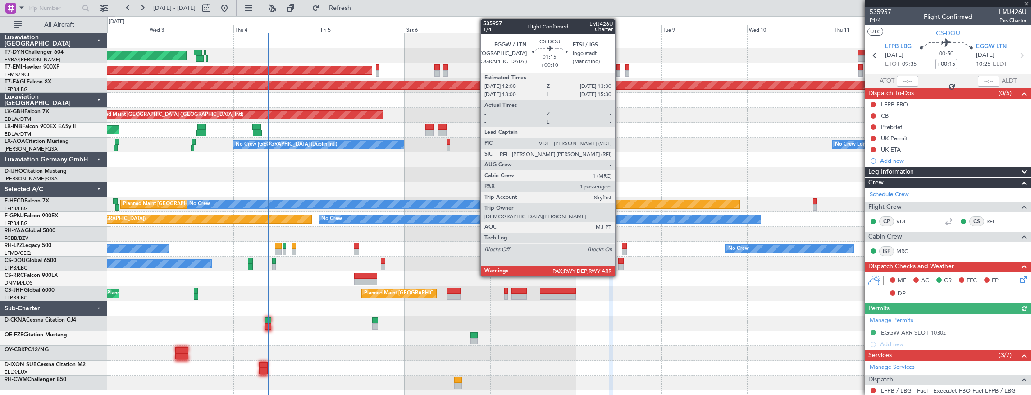
type input "+00:10"
type input "6"
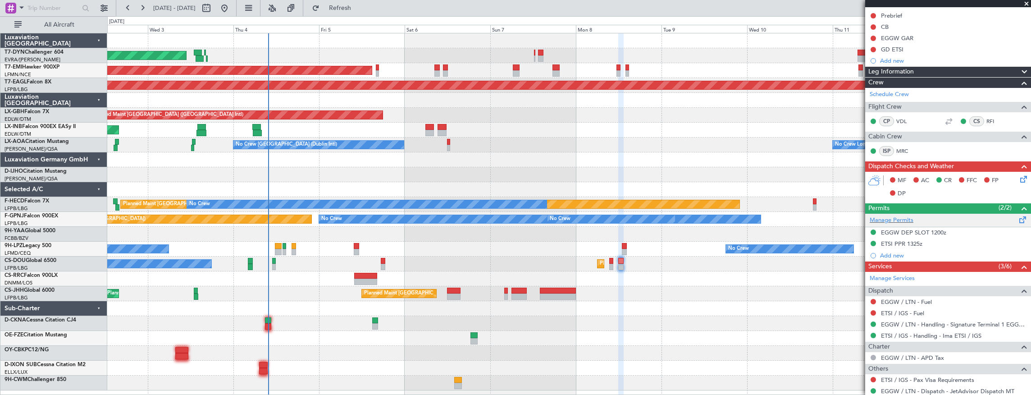
scroll to position [156, 0]
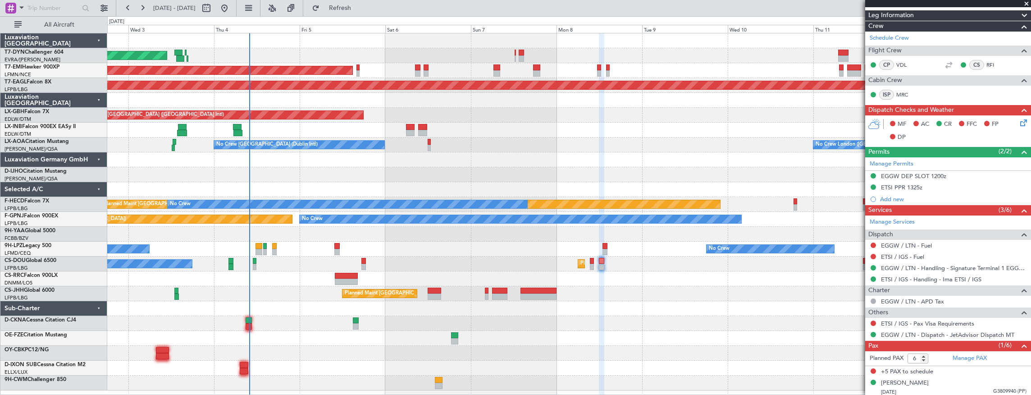
click at [270, 347] on div at bounding box center [569, 353] width 924 height 15
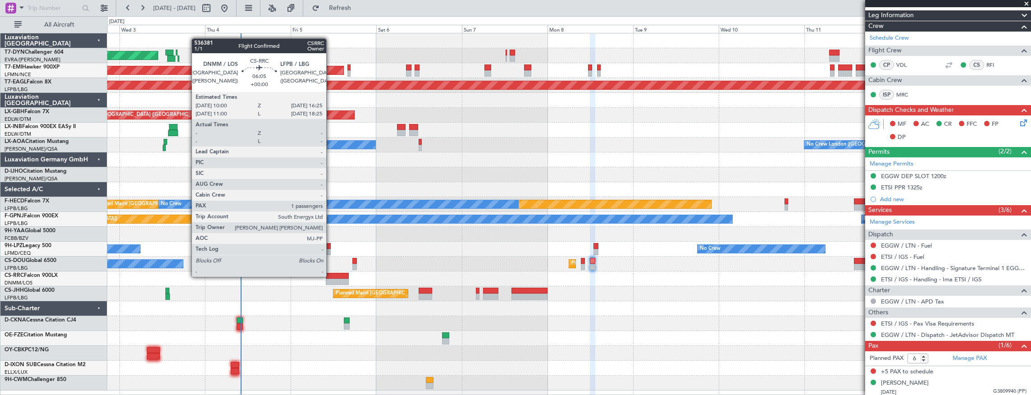
click at [331, 276] on div at bounding box center [337, 276] width 23 height 6
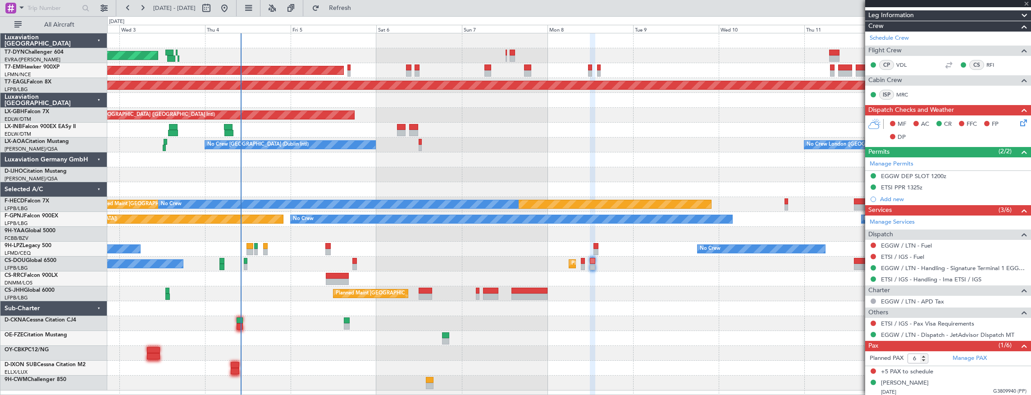
type input "1"
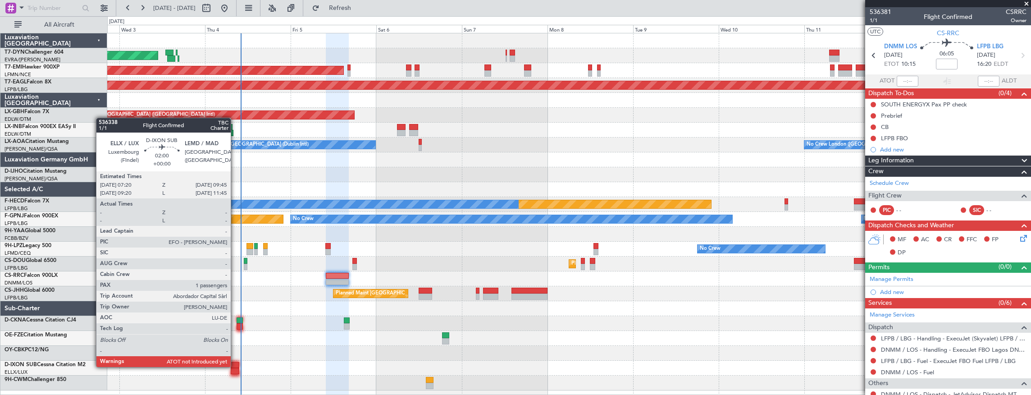
click at [235, 366] on div at bounding box center [235, 365] width 9 height 6
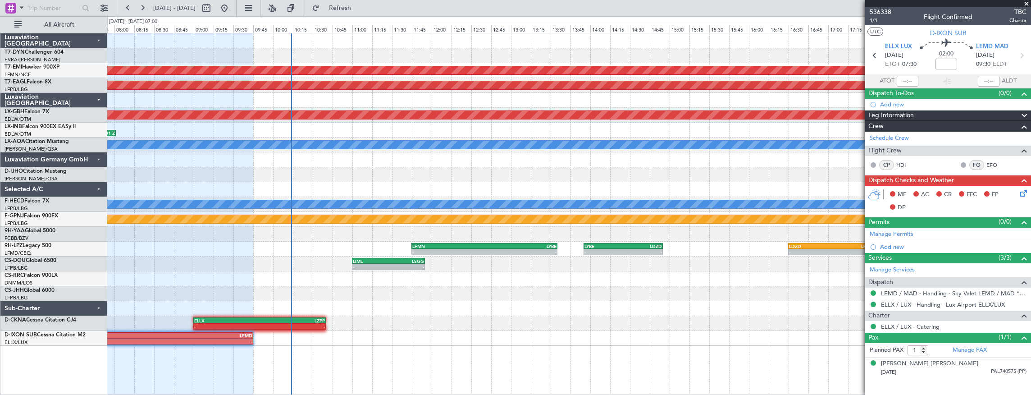
click at [350, 343] on div "- - ELLX 07:20 Z LEMD 09:45 Z" at bounding box center [569, 338] width 924 height 15
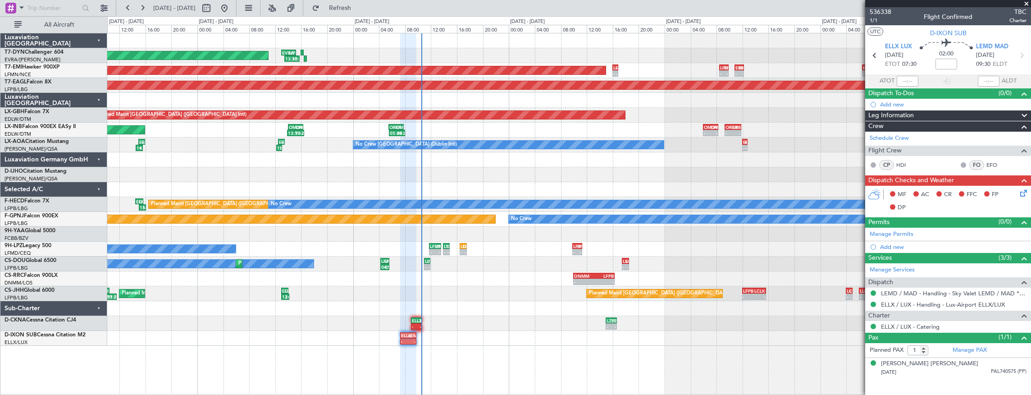
click at [462, 303] on div at bounding box center [569, 308] width 924 height 15
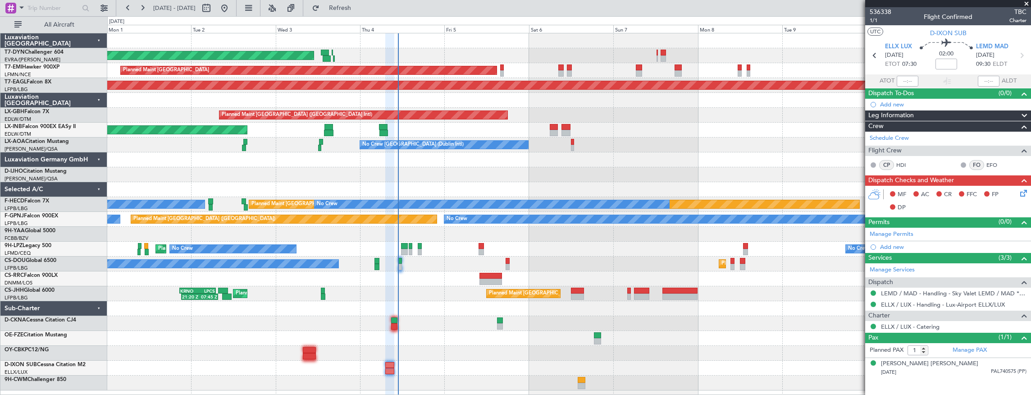
click at [491, 339] on div "AOG Maint Riga (Riga Intl) Planned Maint Zurich Grounded New York (Teterboro) P…" at bounding box center [569, 211] width 924 height 357
